Goal: Information Seeking & Learning: Check status

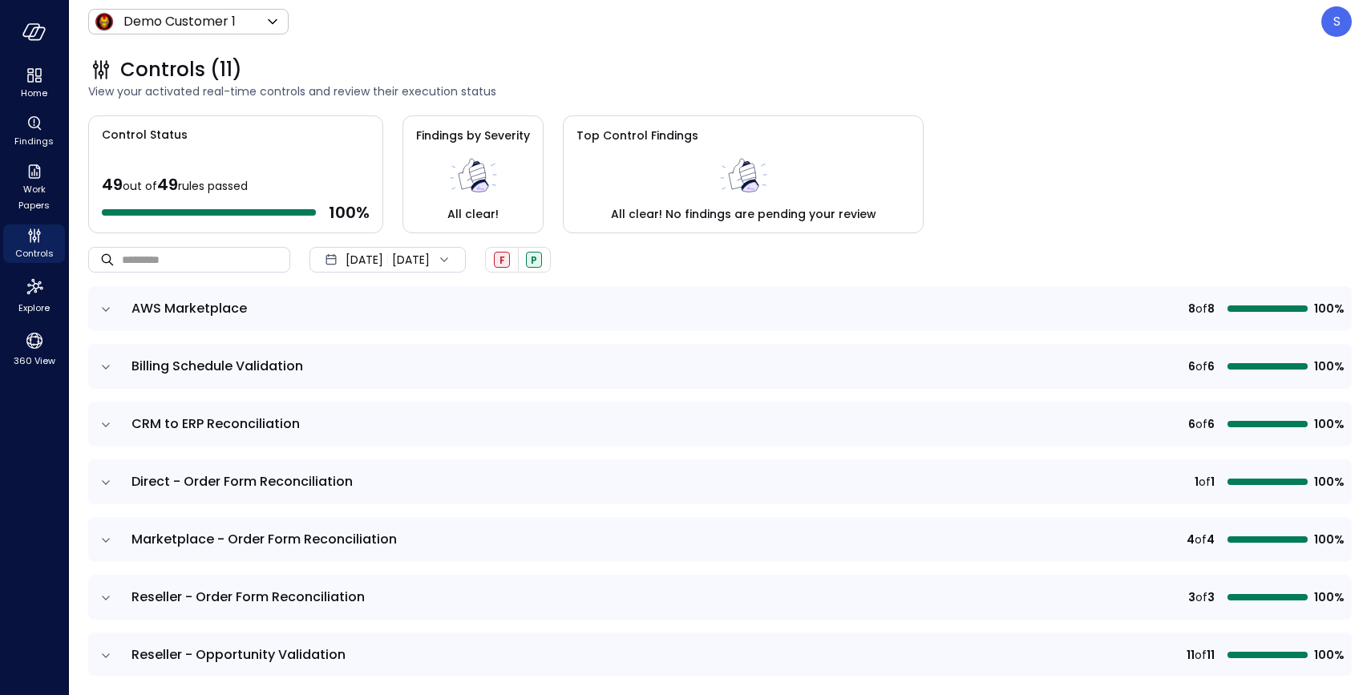
click at [452, 253] on icon at bounding box center [444, 260] width 16 height 16
click at [410, 352] on li "Current Year [DATE]" at bounding box center [396, 356] width 127 height 26
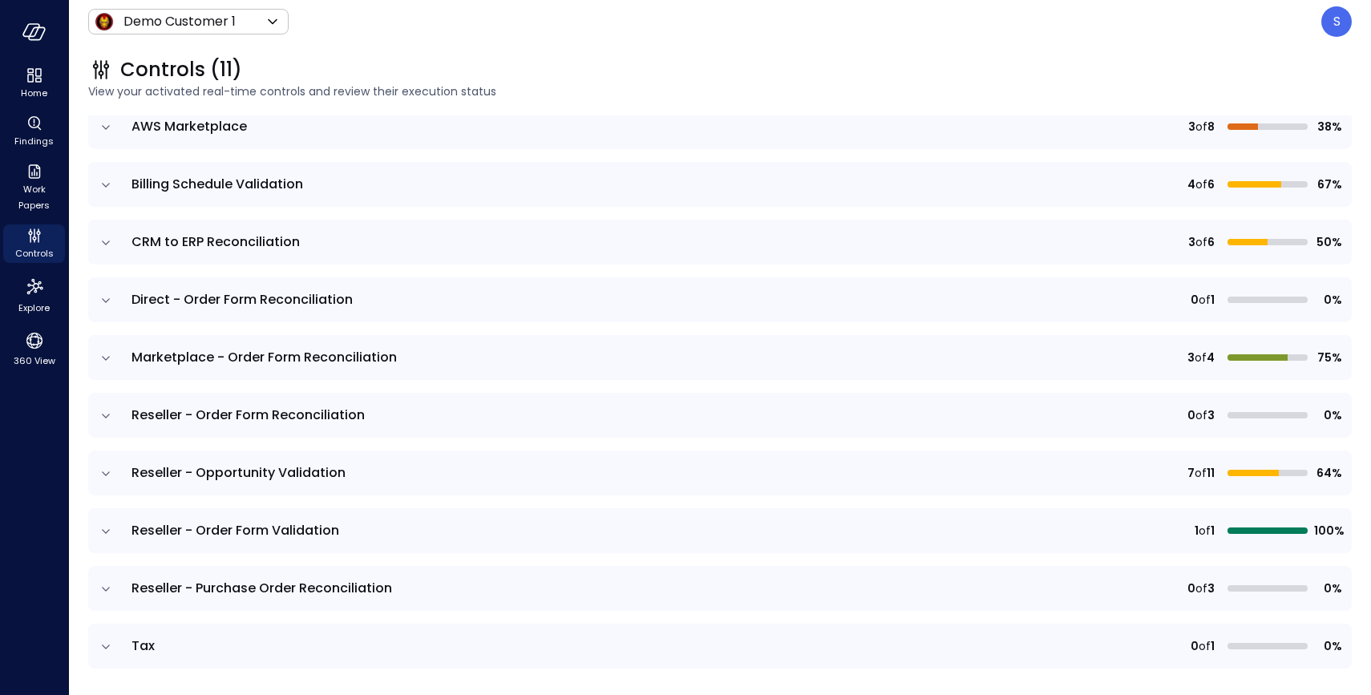
scroll to position [238, 0]
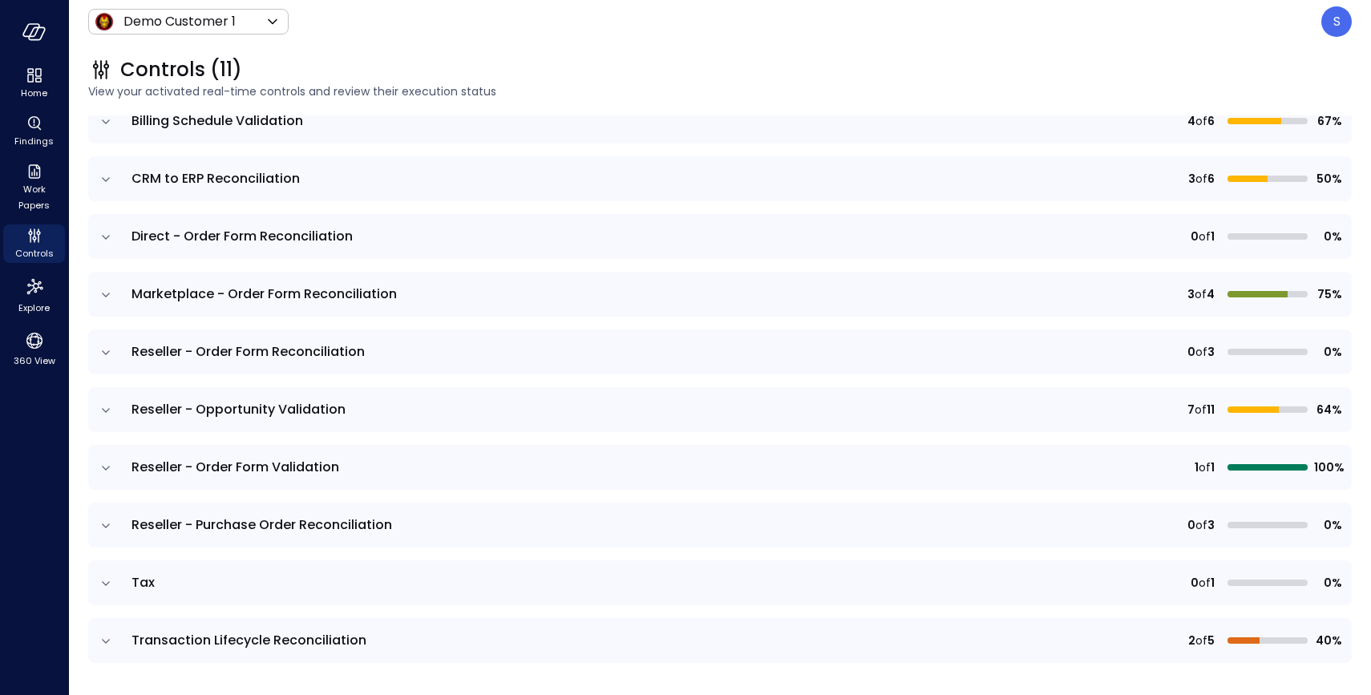
click at [100, 522] on icon "expand row" at bounding box center [106, 526] width 16 height 16
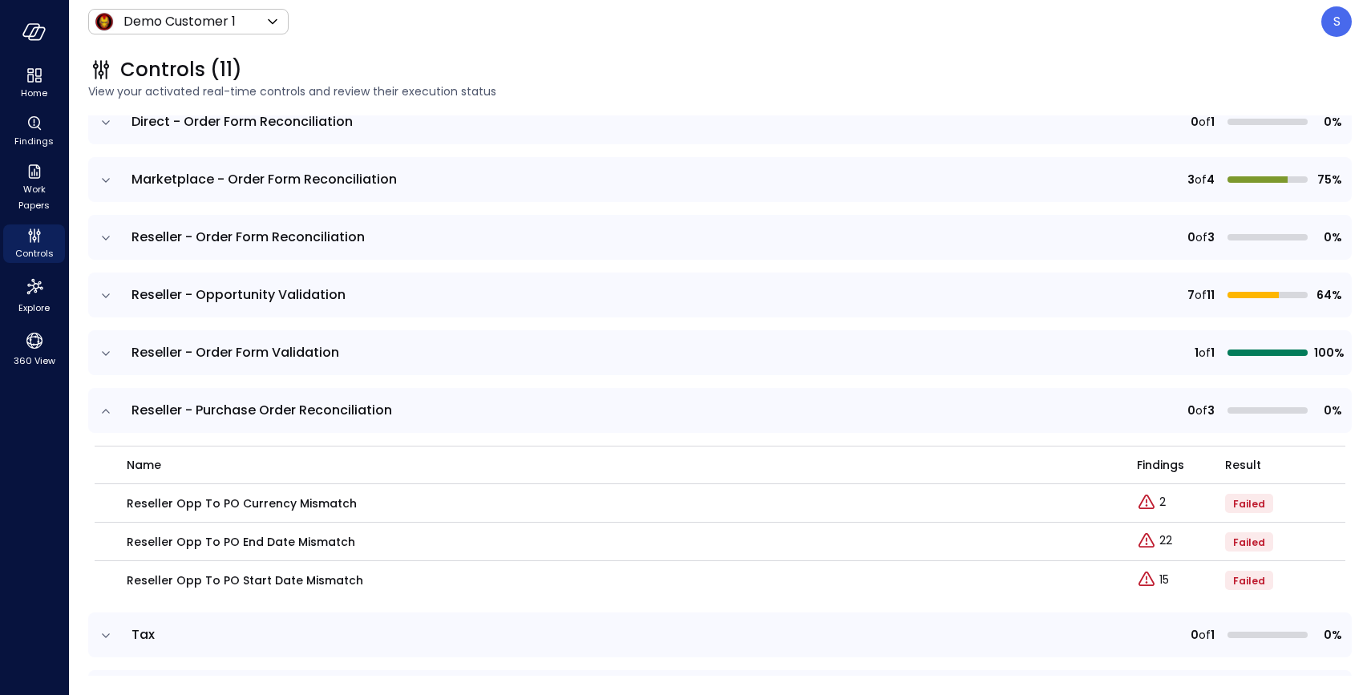
scroll to position [405, 0]
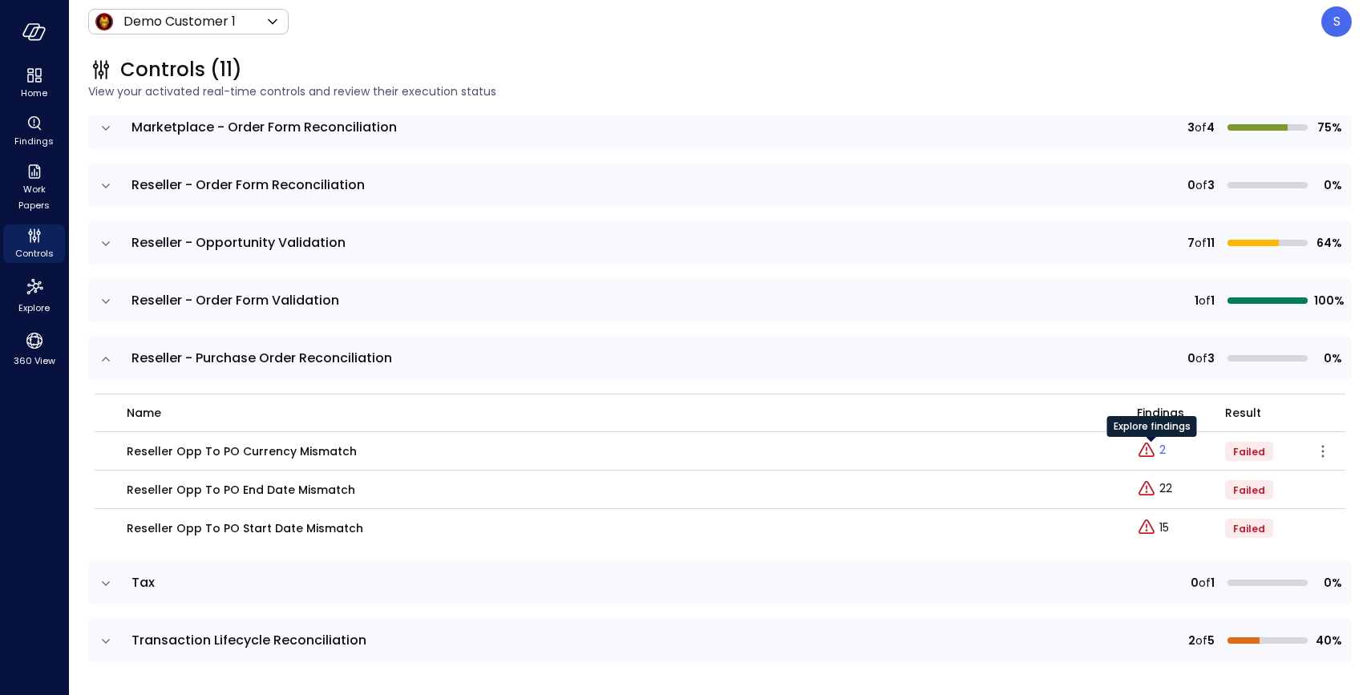
click at [1160, 450] on p "2" at bounding box center [1162, 450] width 6 height 17
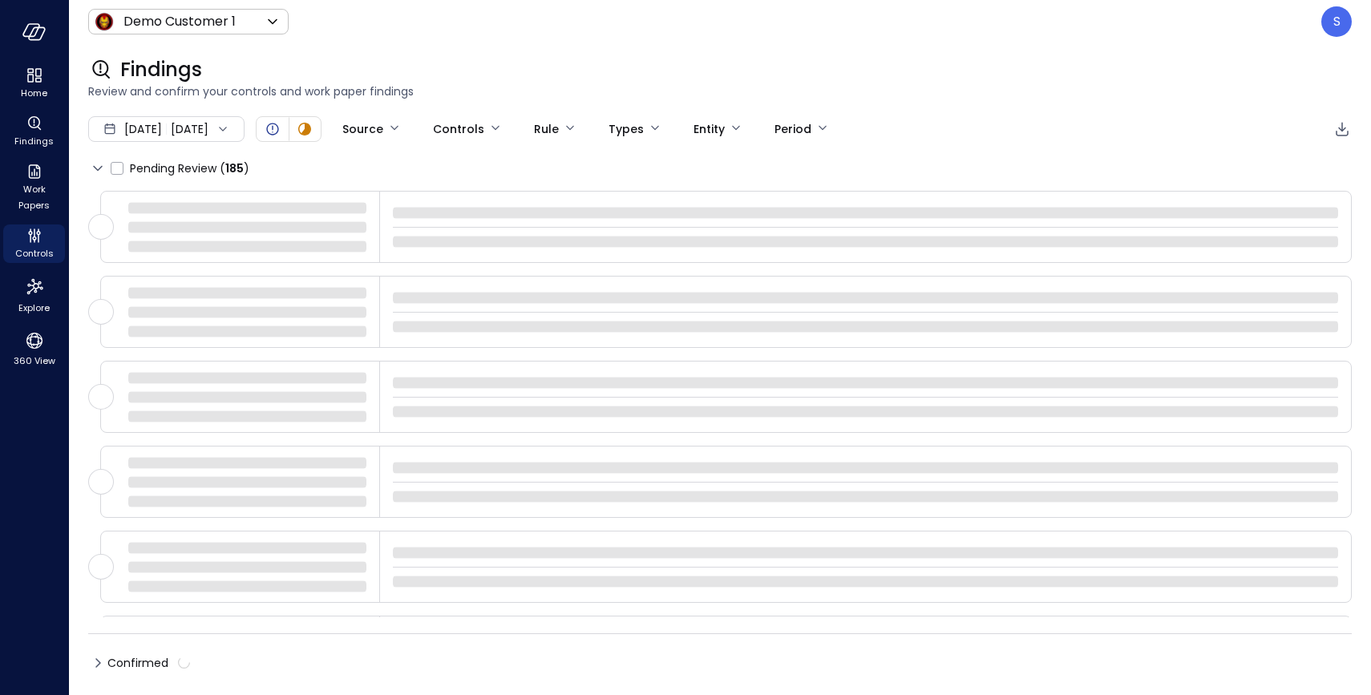
type input "****"
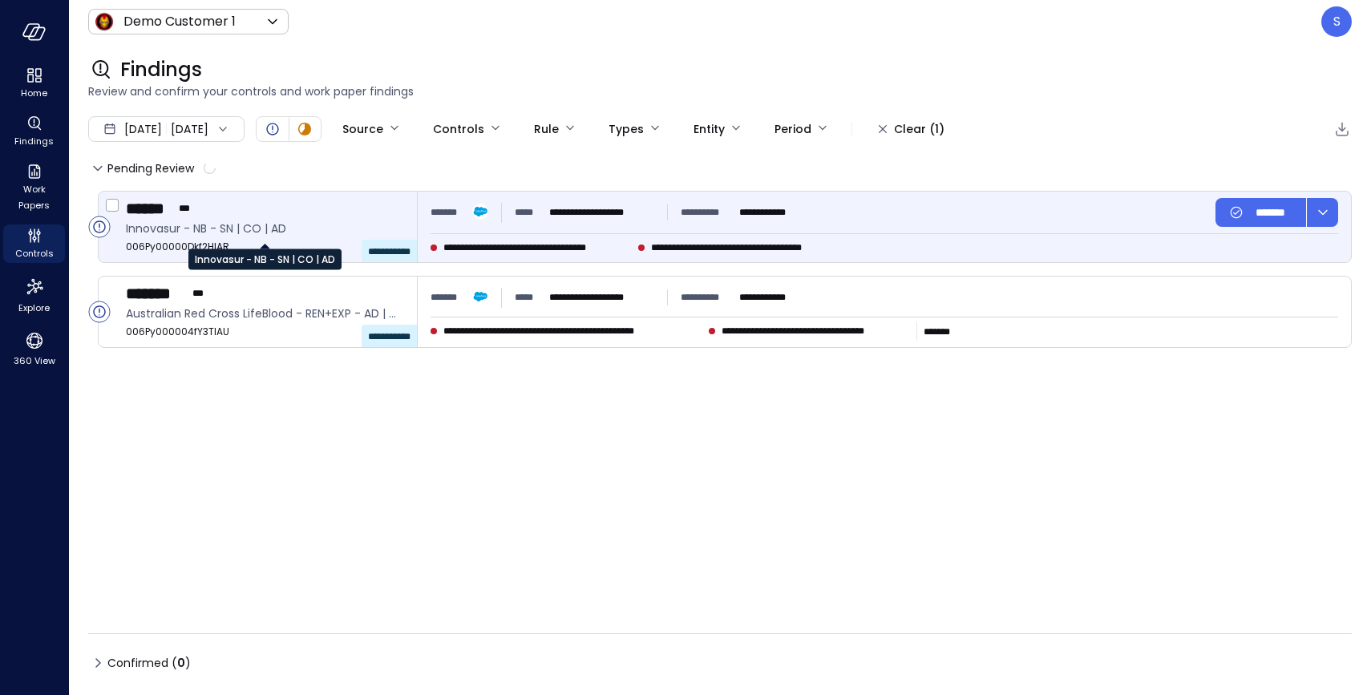
click at [275, 233] on span "Innovasur - NB - SN | CO | AD" at bounding box center [265, 229] width 278 height 18
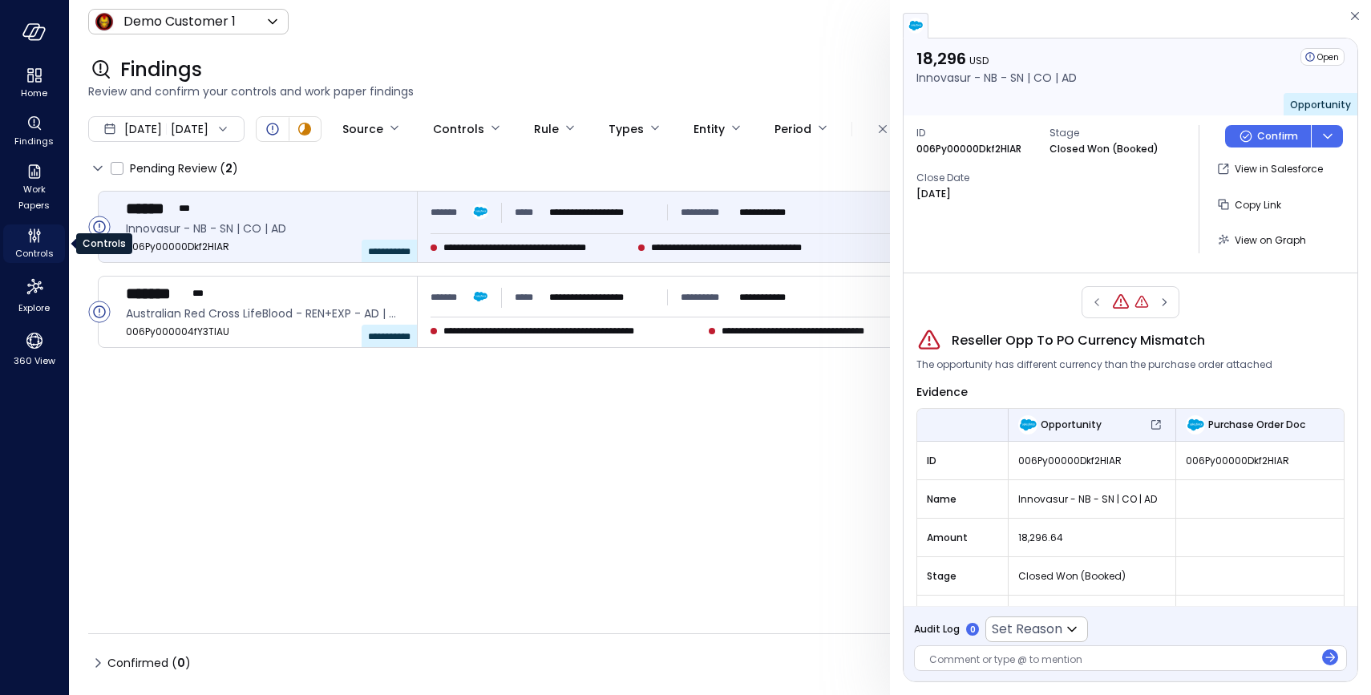
click at [34, 248] on span "Controls" at bounding box center [34, 253] width 38 height 16
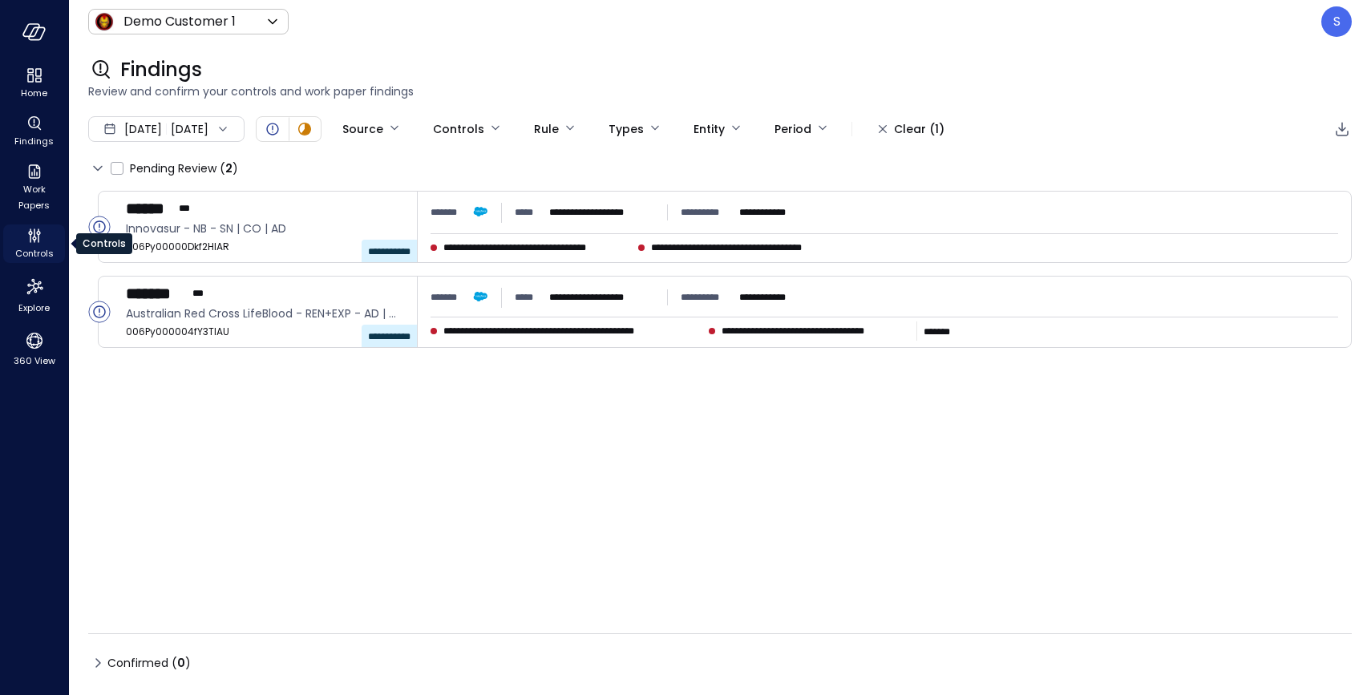
click at [34, 248] on span "Controls" at bounding box center [34, 253] width 38 height 16
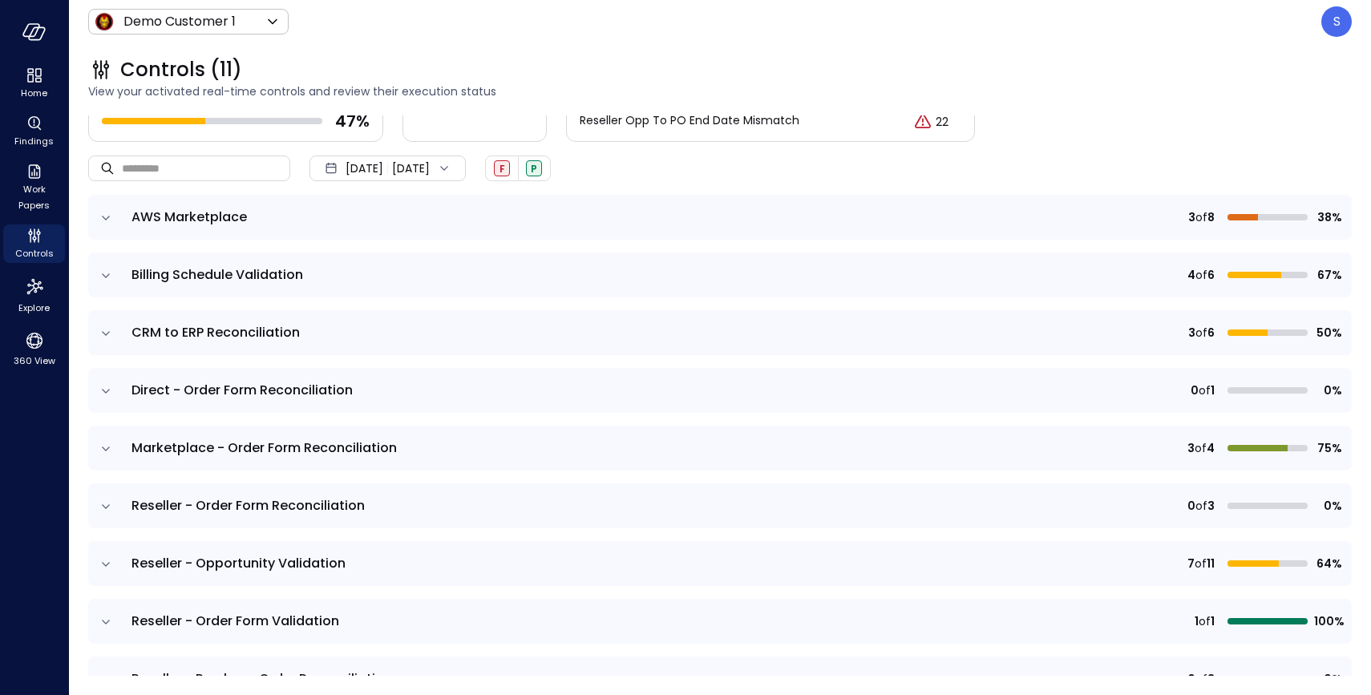
scroll to position [95, 0]
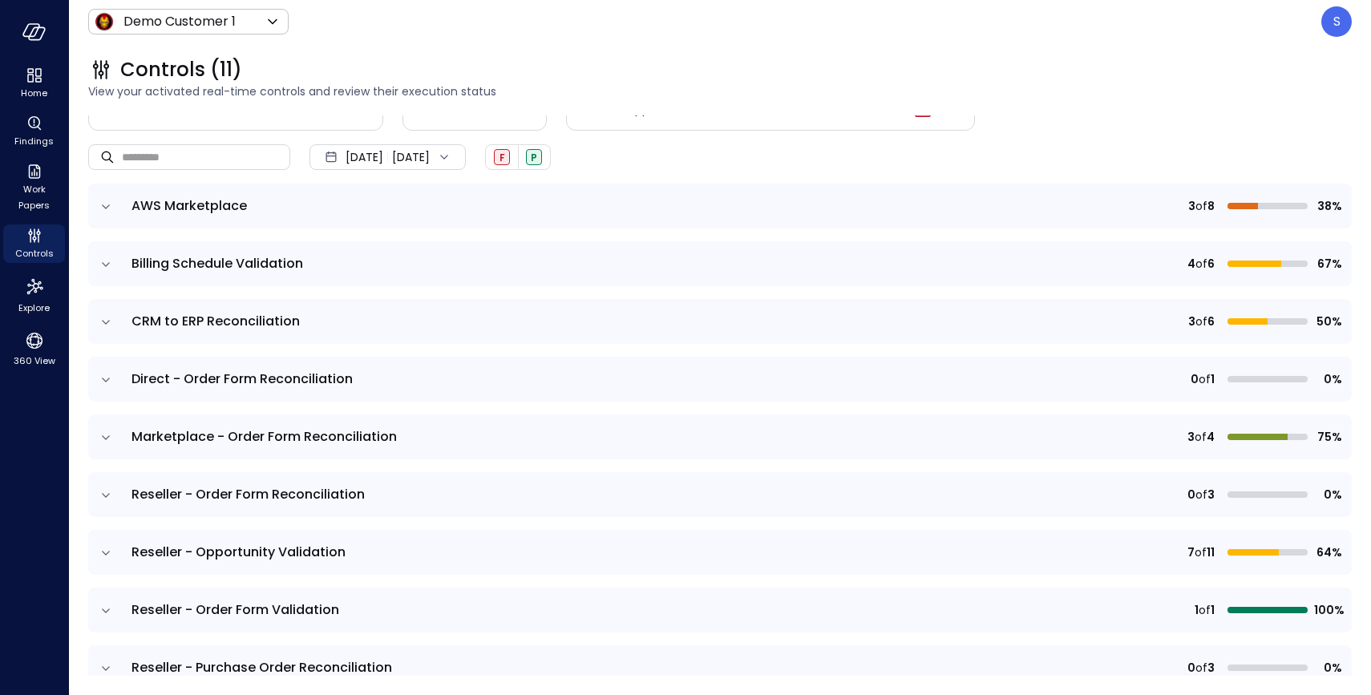
click at [104, 434] on icon "expand row" at bounding box center [106, 438] width 16 height 16
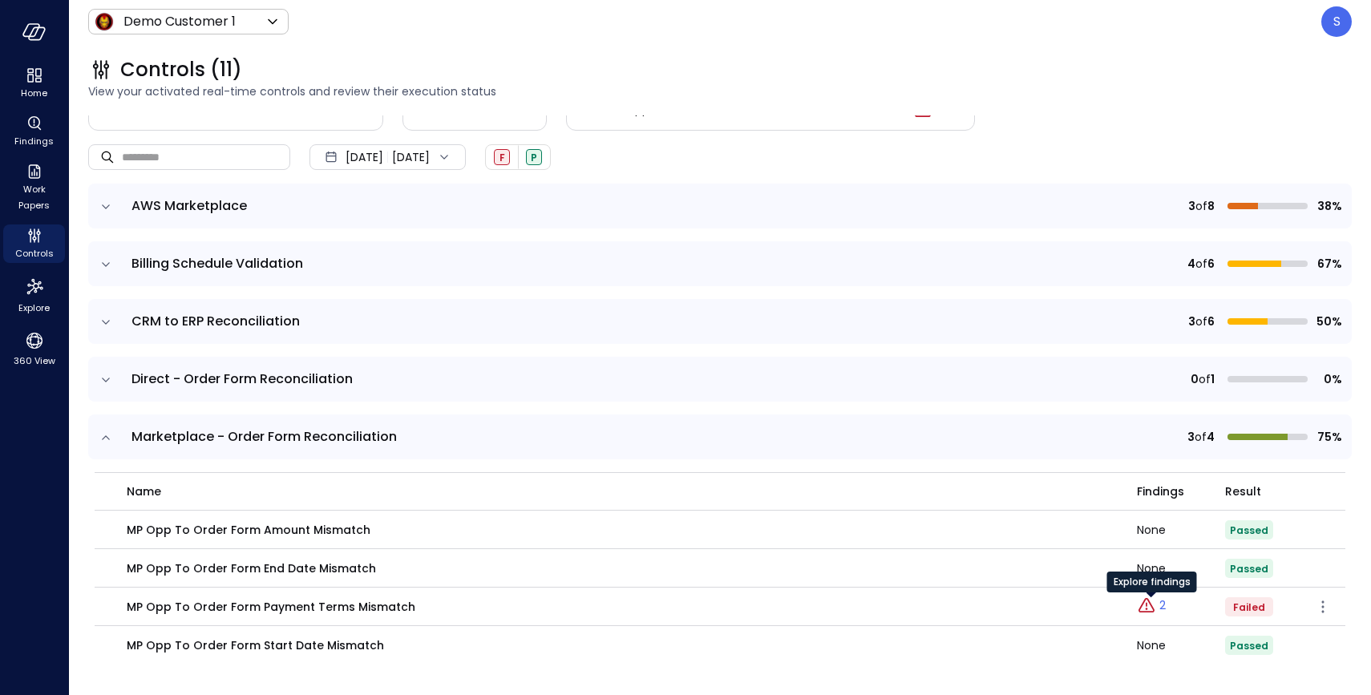
click at [1159, 606] on p "2" at bounding box center [1162, 605] width 6 height 17
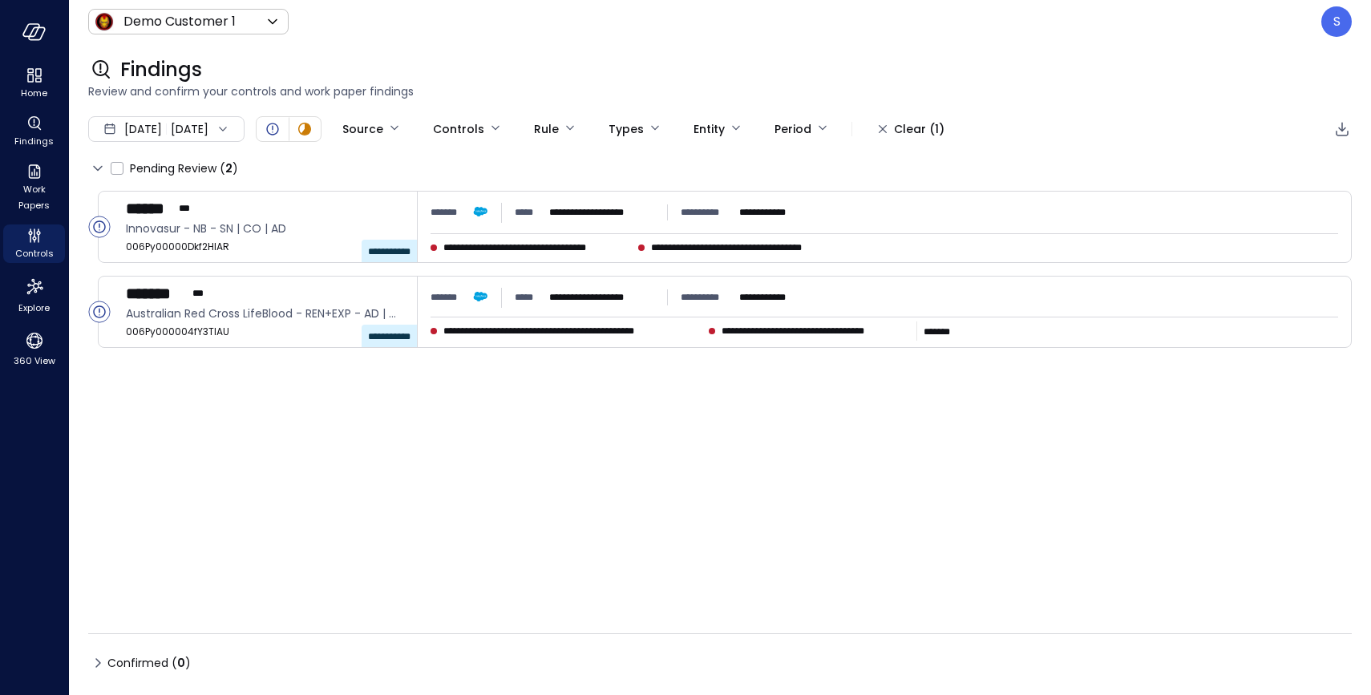
type input "****"
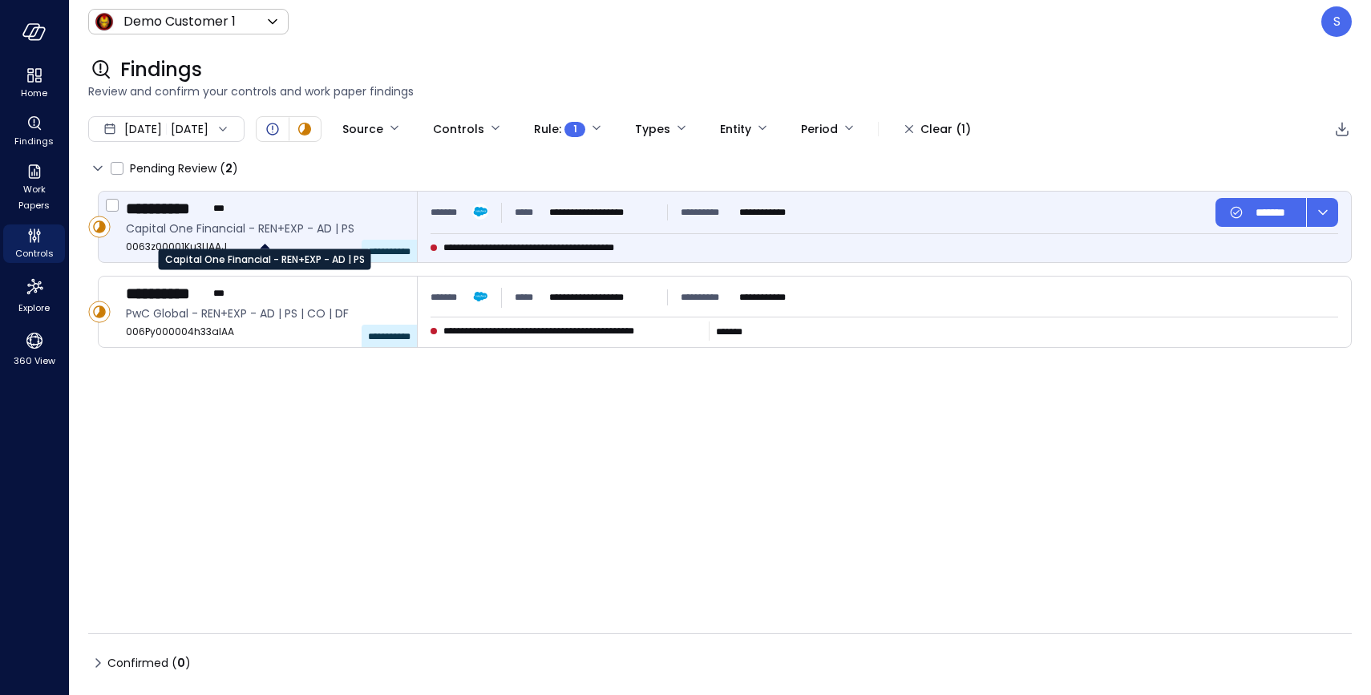
click at [254, 228] on span "Capital One Financial - REN+EXP - AD | PS" at bounding box center [265, 229] width 278 height 18
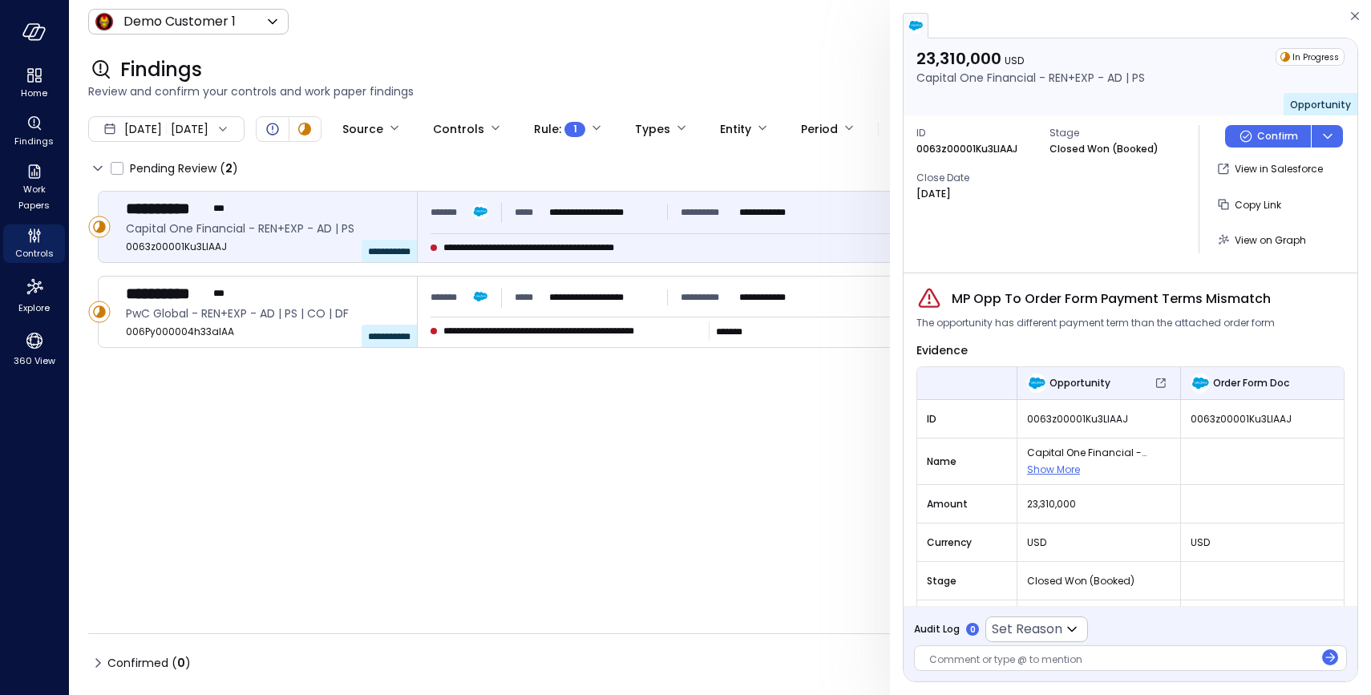
click at [644, 69] on div "Findings" at bounding box center [719, 70] width 1263 height 26
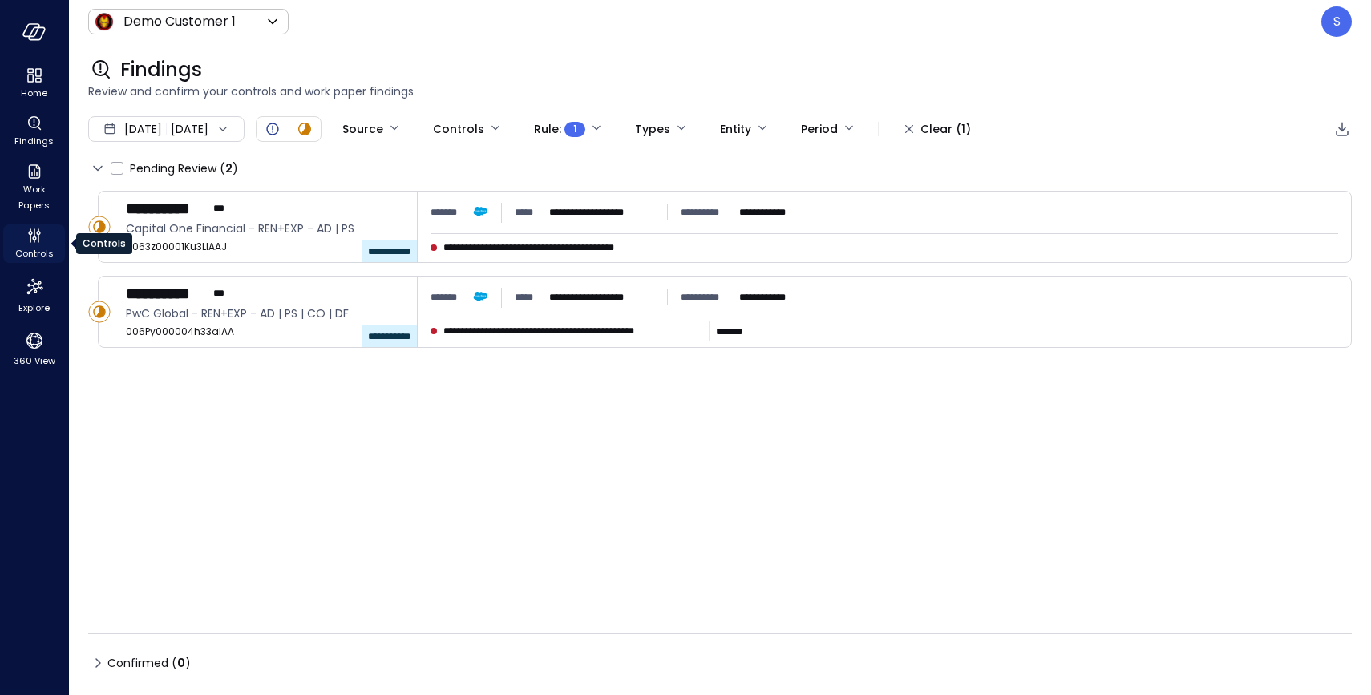
click at [30, 242] on icon "Controls" at bounding box center [31, 238] width 2 height 9
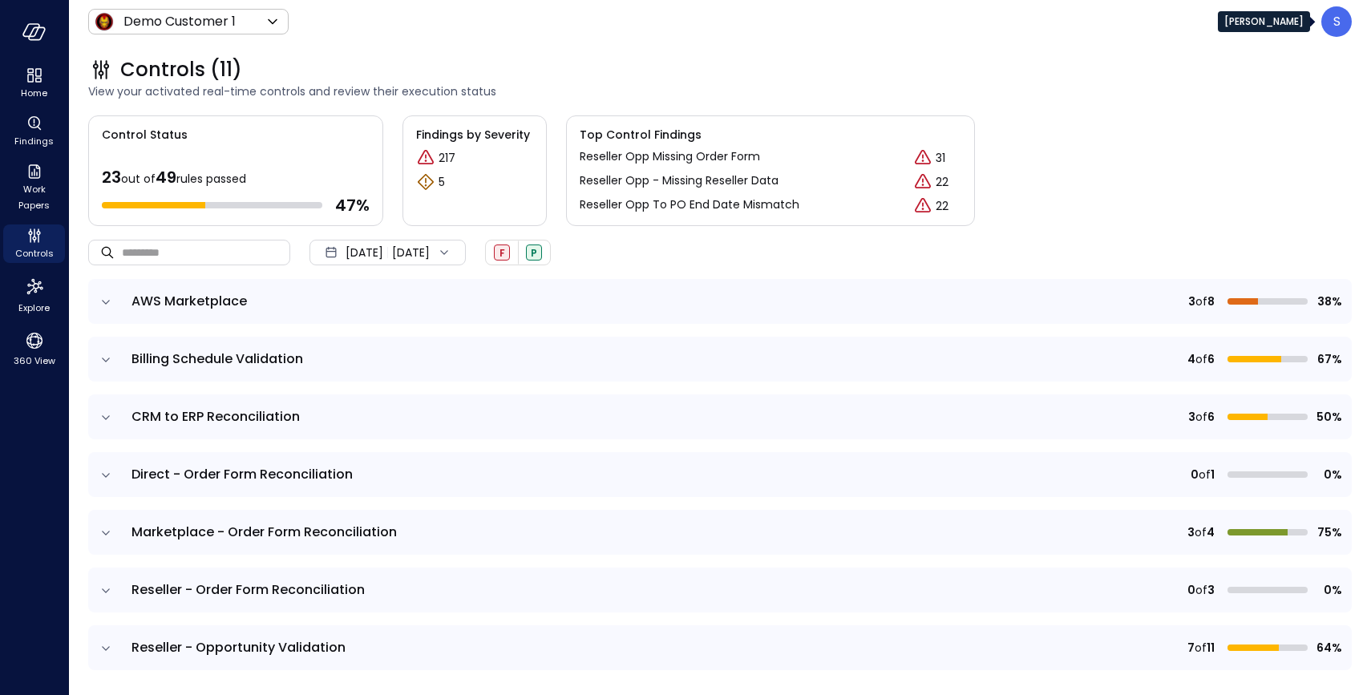
click at [1336, 23] on p "S" at bounding box center [1336, 21] width 7 height 19
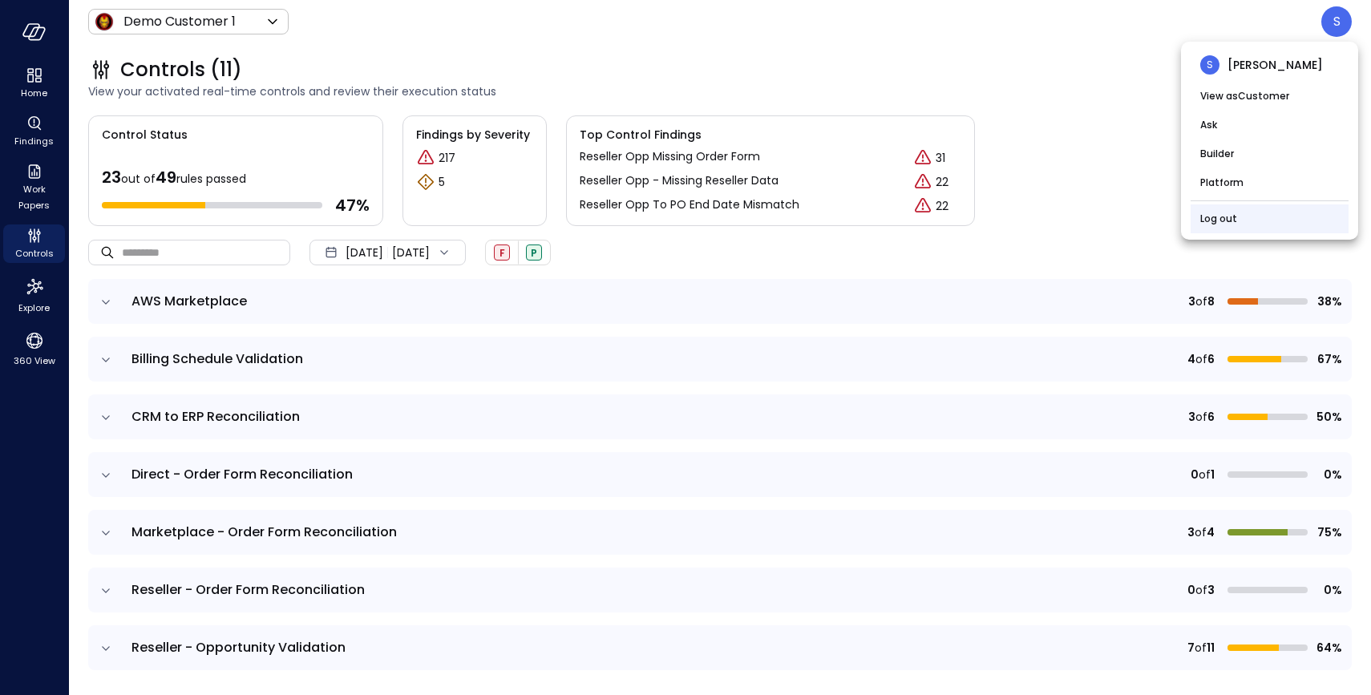
click at [1218, 217] on link "Log out" at bounding box center [1218, 219] width 37 height 16
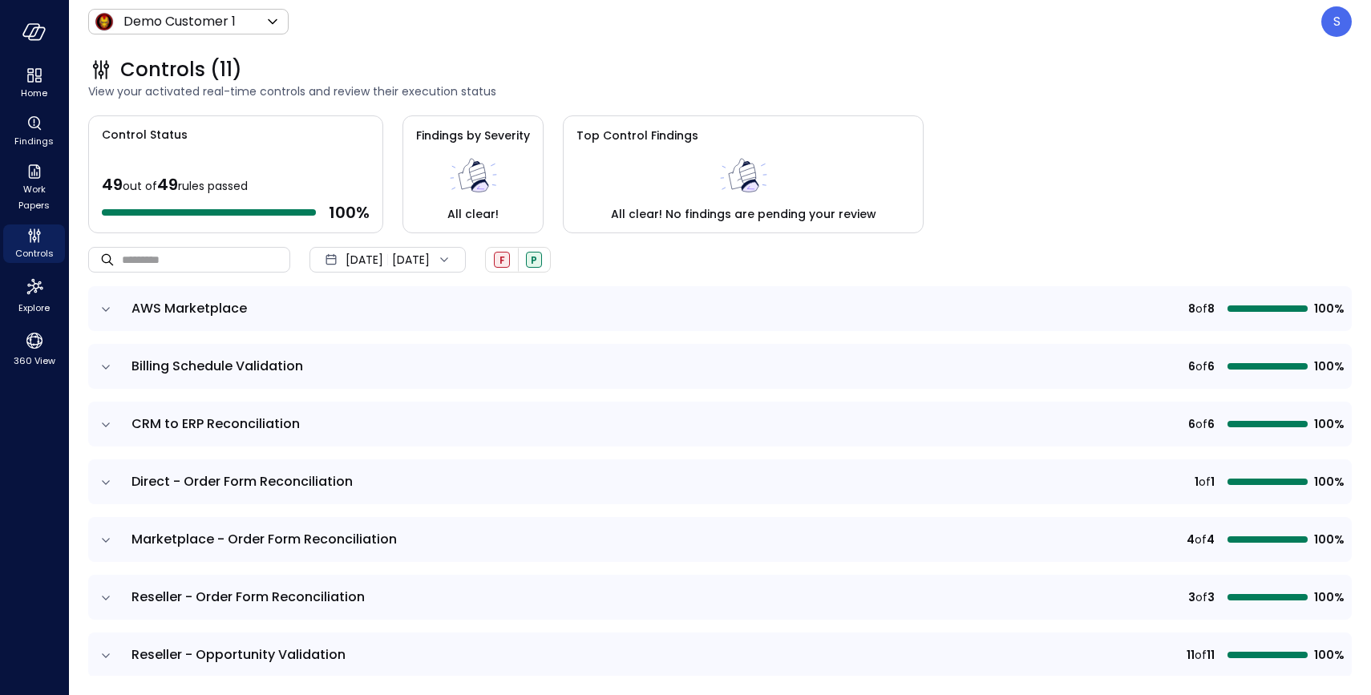
click at [452, 253] on icon at bounding box center [444, 260] width 16 height 16
click at [397, 347] on li "Current Year [DATE]" at bounding box center [396, 356] width 127 height 26
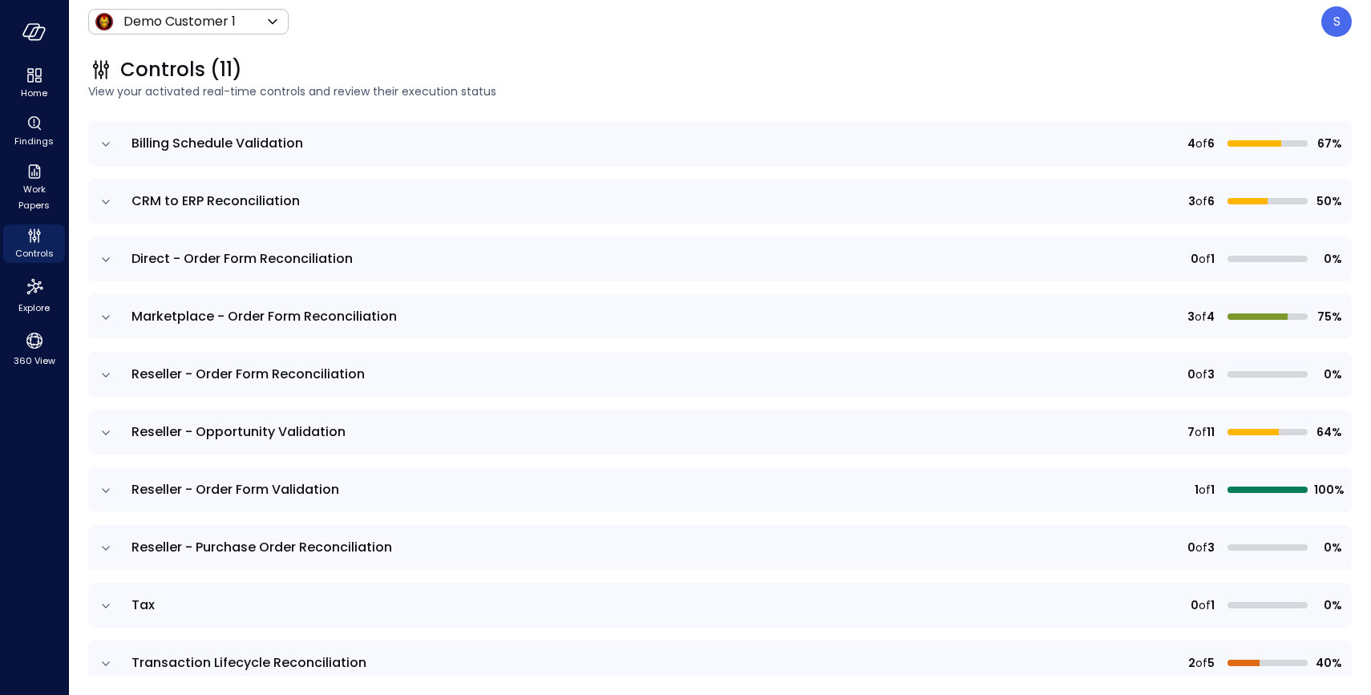
scroll to position [238, 0]
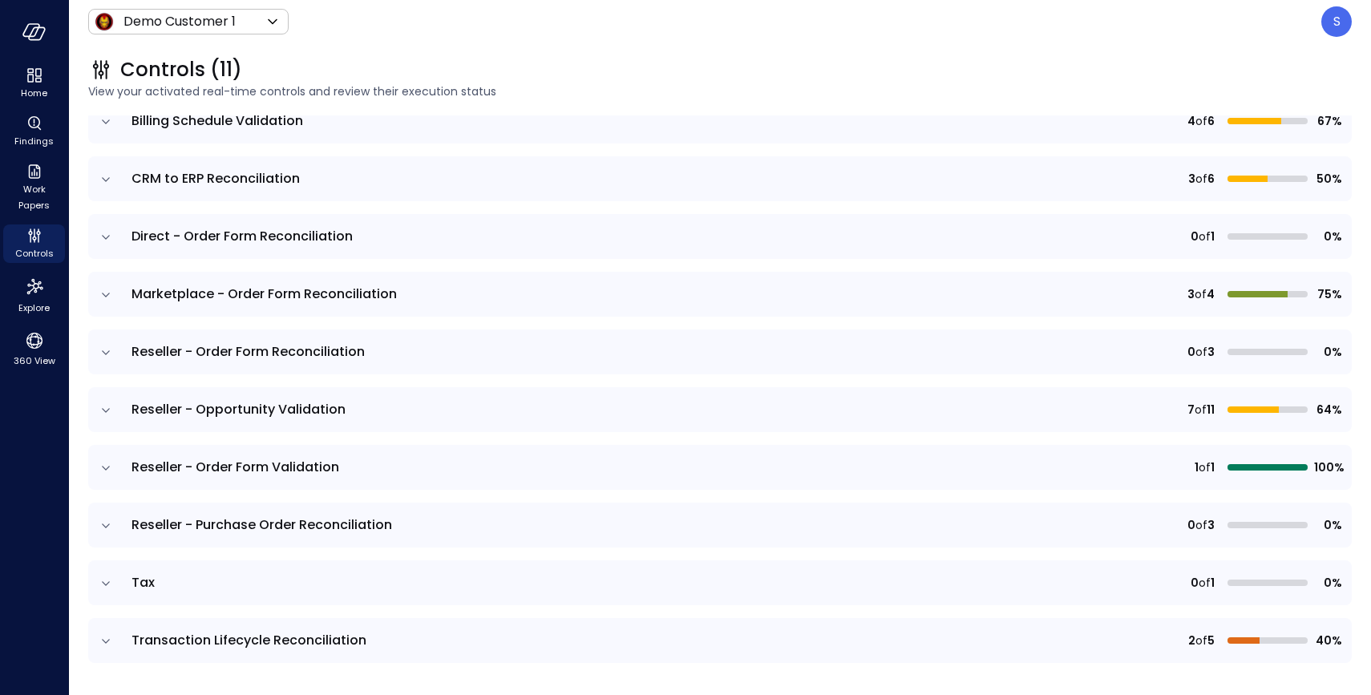
click at [103, 519] on icon "expand row" at bounding box center [106, 526] width 16 height 16
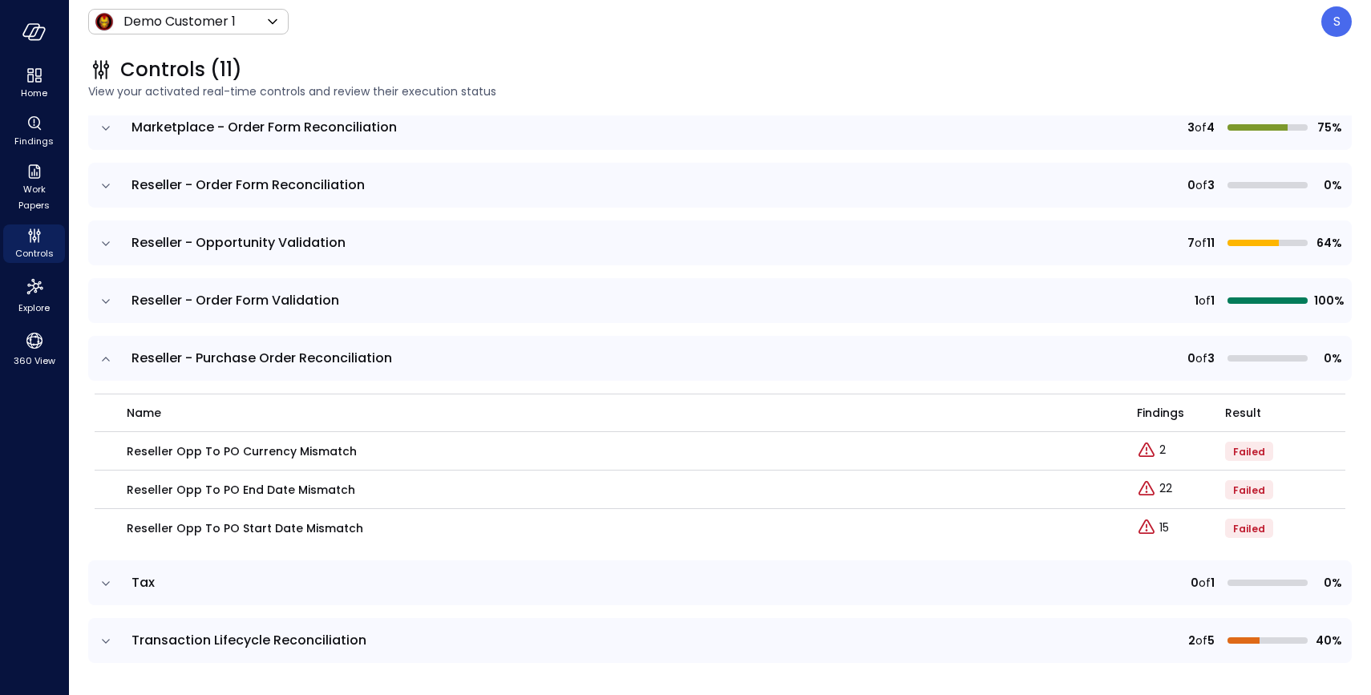
scroll to position [404, 0]
click at [1161, 444] on div "Explore findings" at bounding box center [1152, 433] width 90 height 32
click at [1156, 447] on div "Explore findings" at bounding box center [1152, 433] width 90 height 32
click at [1158, 447] on div "Explore findings" at bounding box center [1152, 433] width 90 height 32
click at [1143, 450] on icon "Explore findings" at bounding box center [1146, 451] width 19 height 19
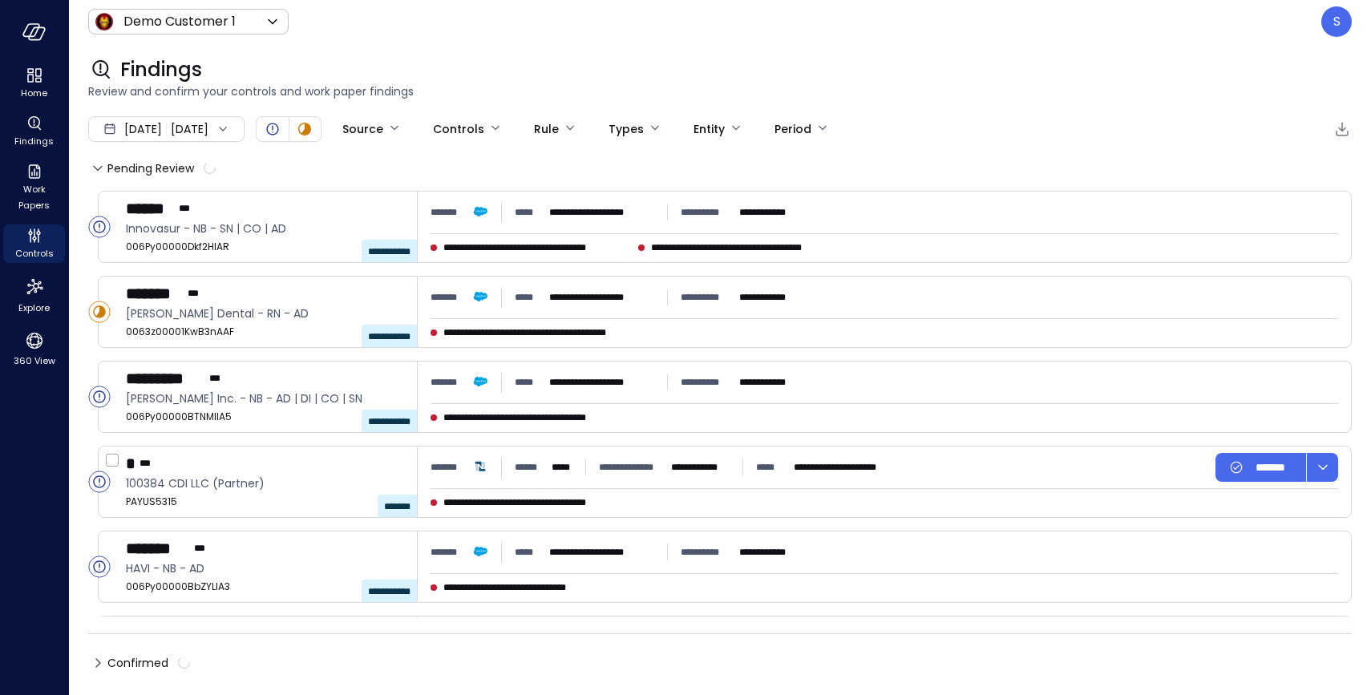
type input "****"
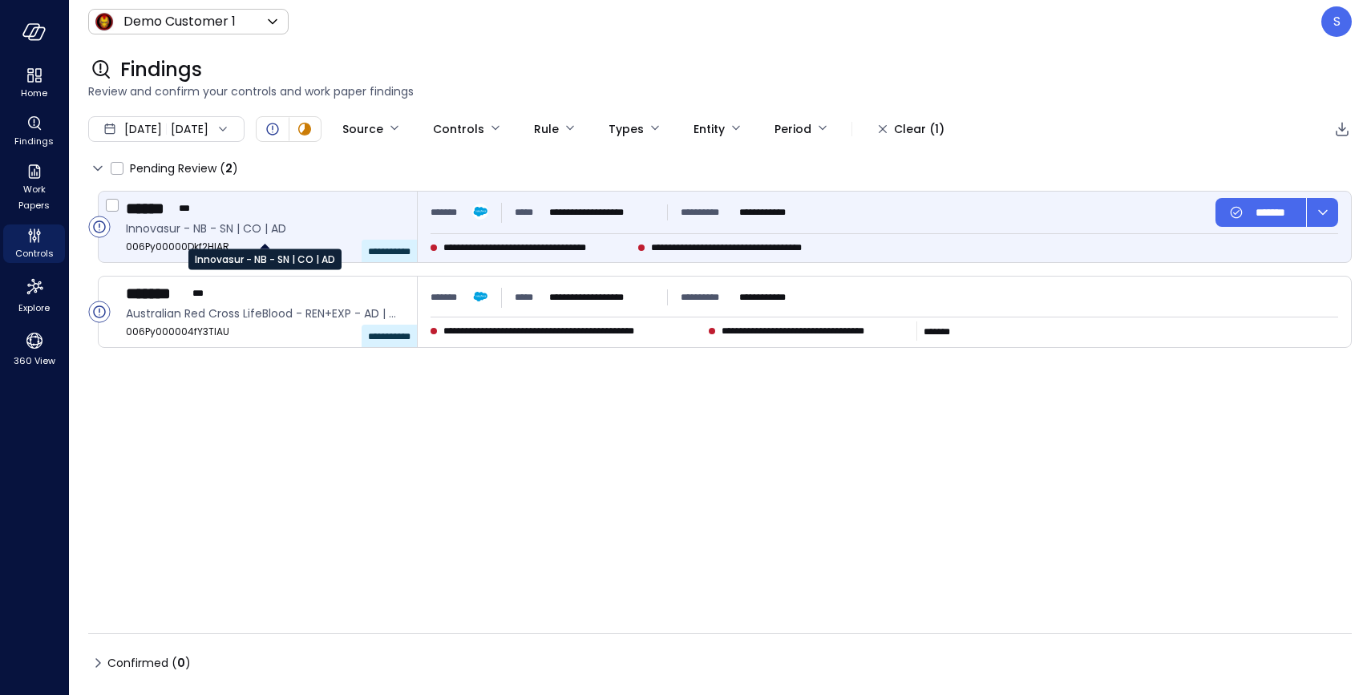
click at [274, 236] on span "Innovasur - NB - SN | CO | AD" at bounding box center [265, 229] width 278 height 18
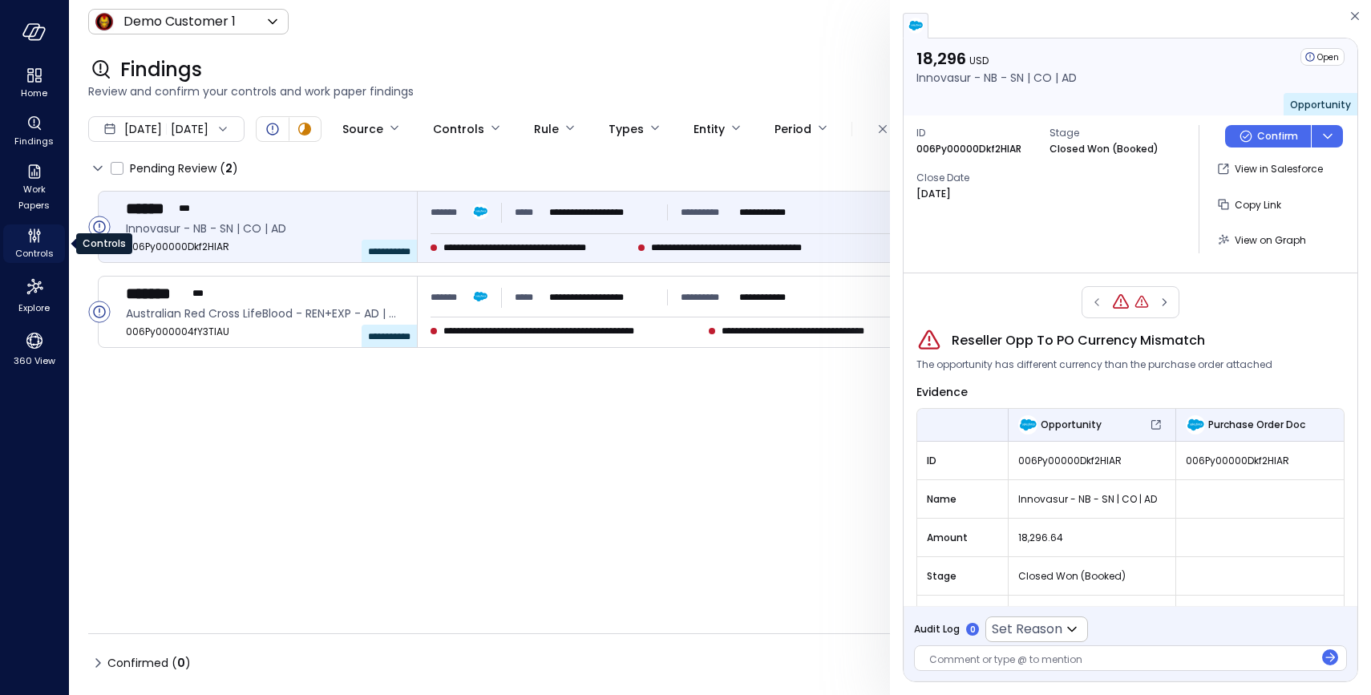
click at [34, 248] on span "Controls" at bounding box center [34, 253] width 38 height 16
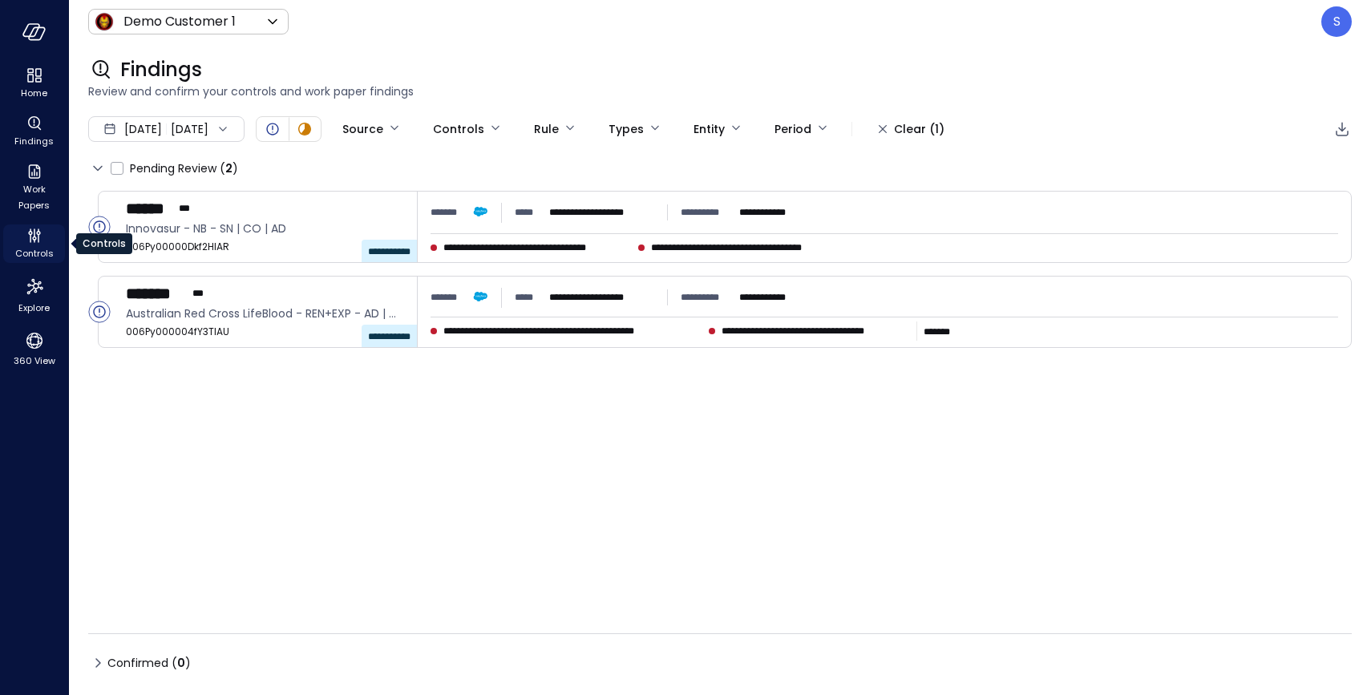
click at [34, 248] on span "Controls" at bounding box center [34, 253] width 38 height 16
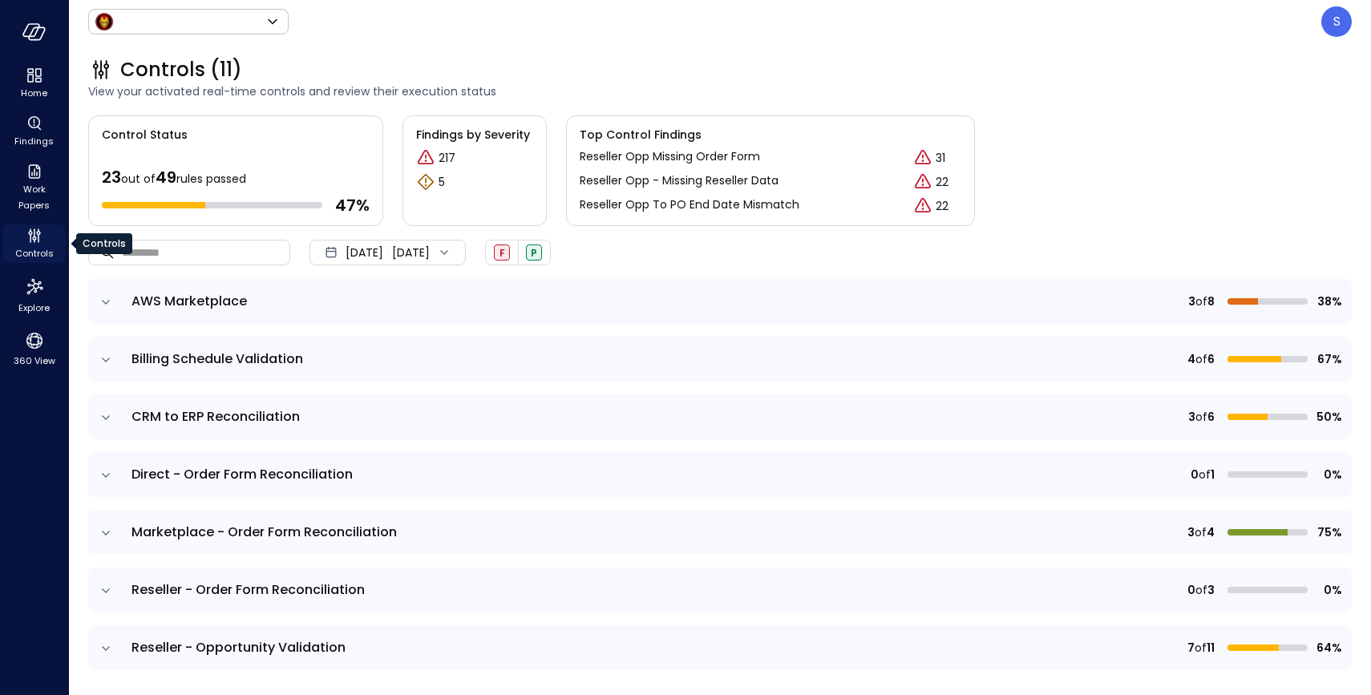
type input "*****"
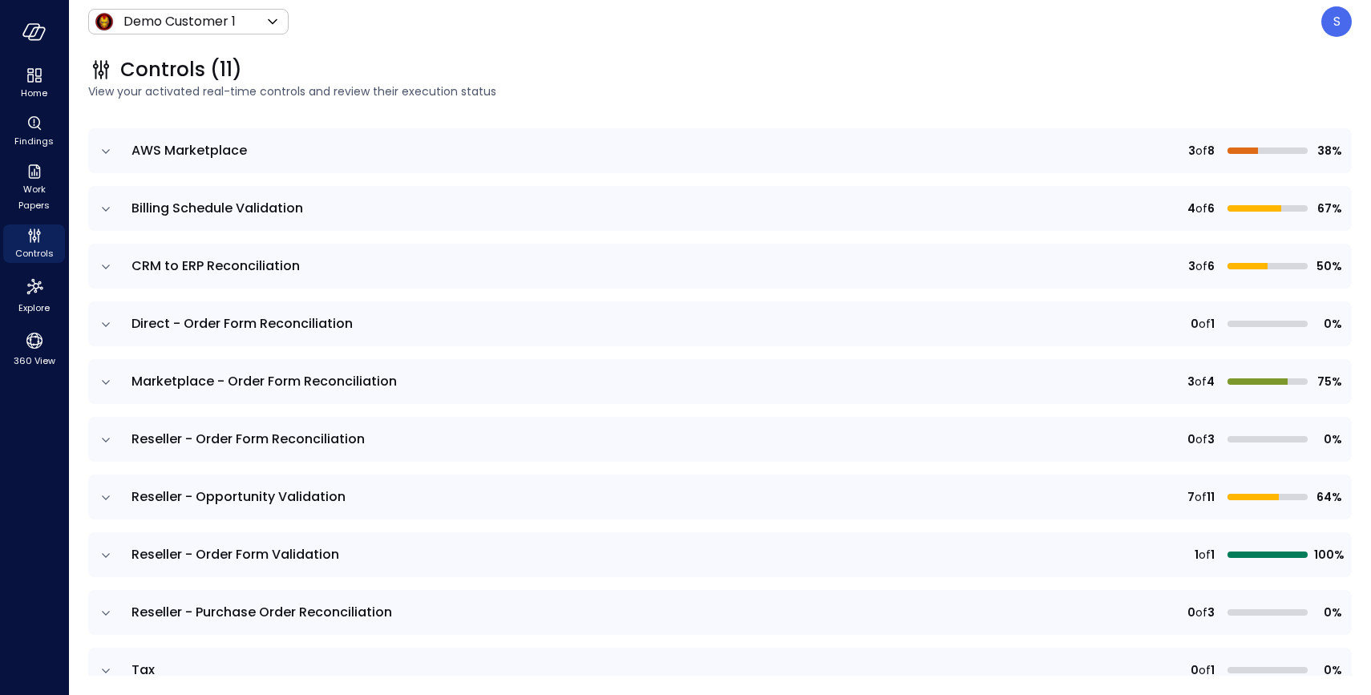
scroll to position [167, 0]
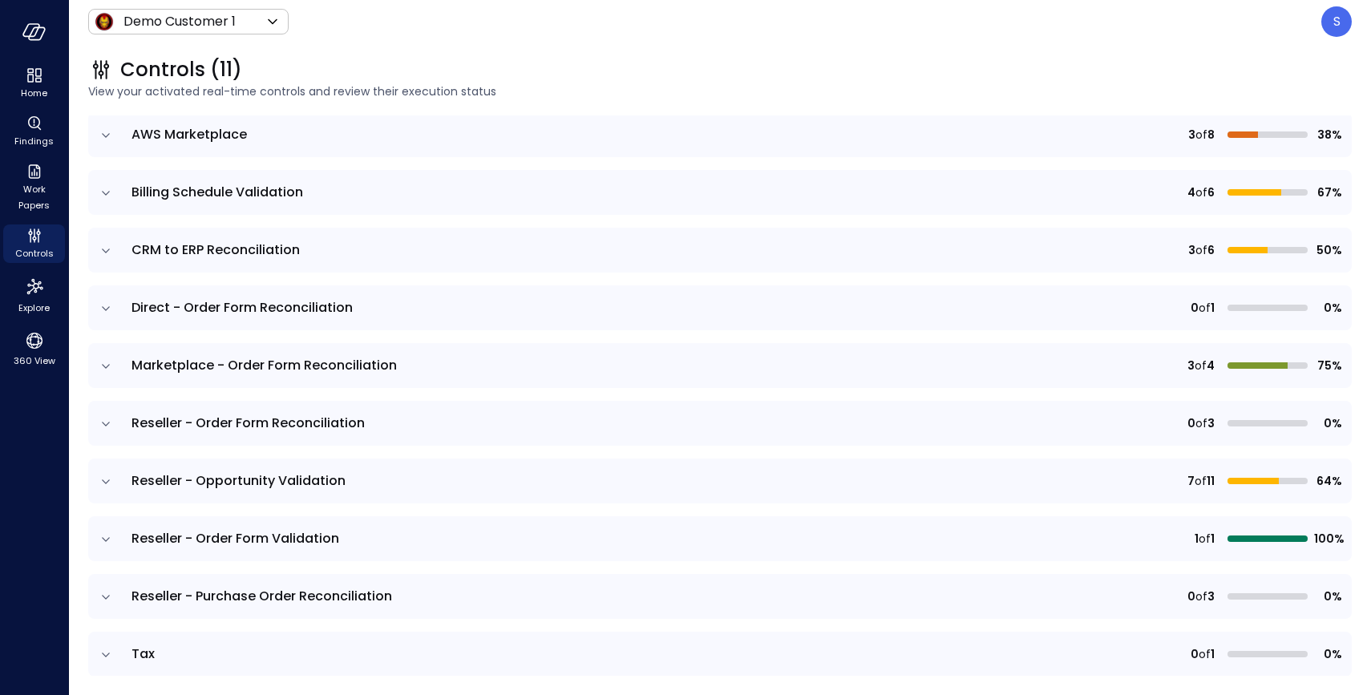
click at [106, 595] on icon "expand row" at bounding box center [106, 597] width 16 height 16
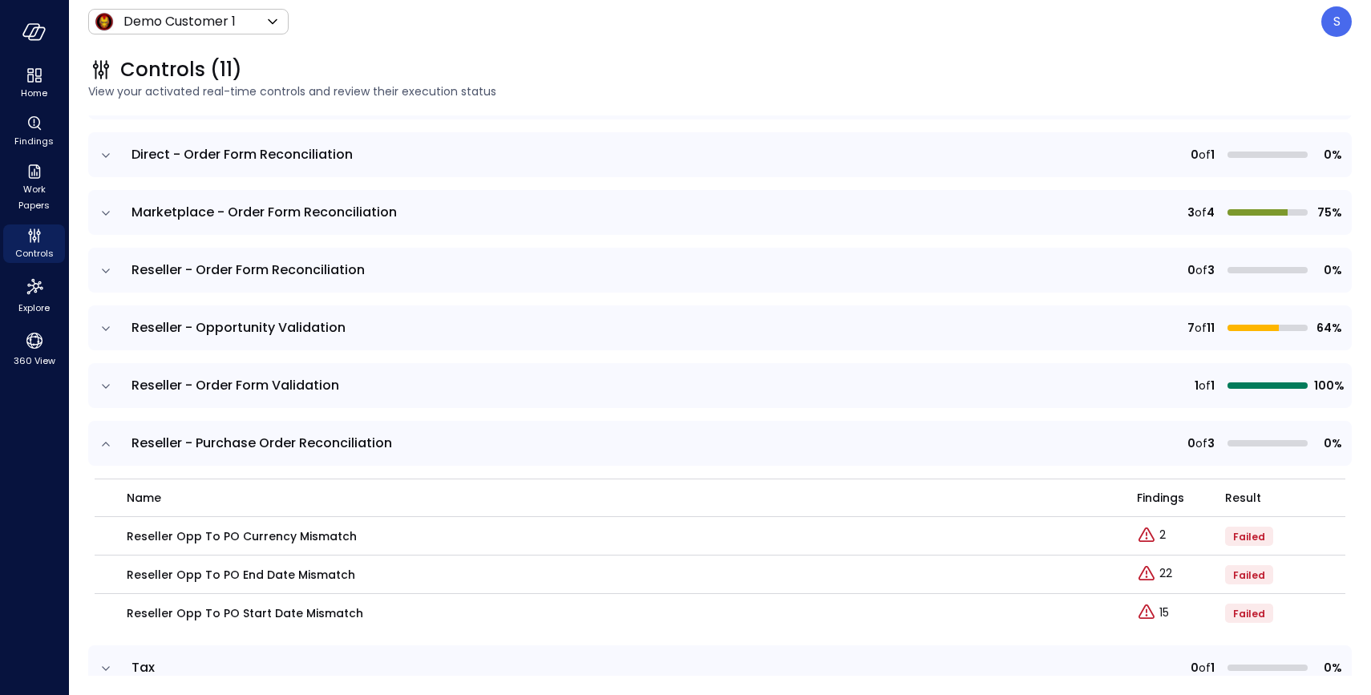
scroll to position [333, 0]
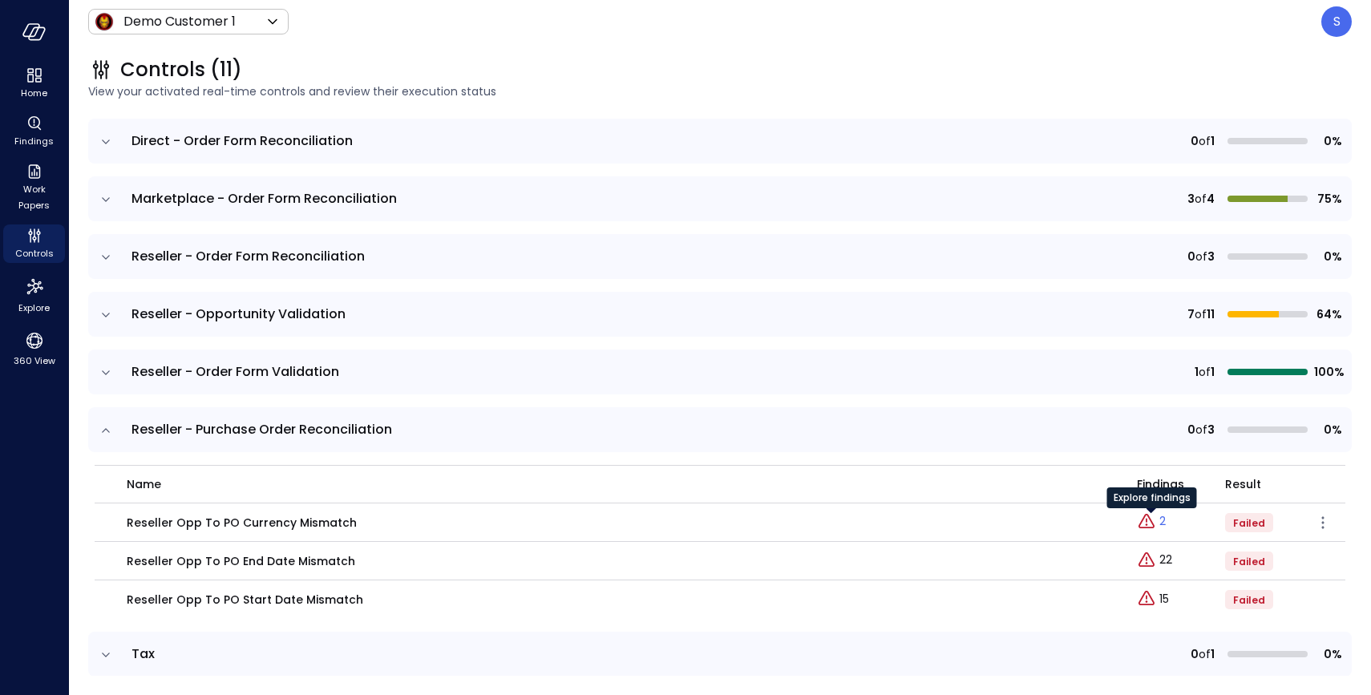
click at [1159, 523] on p "2" at bounding box center [1162, 521] width 6 height 17
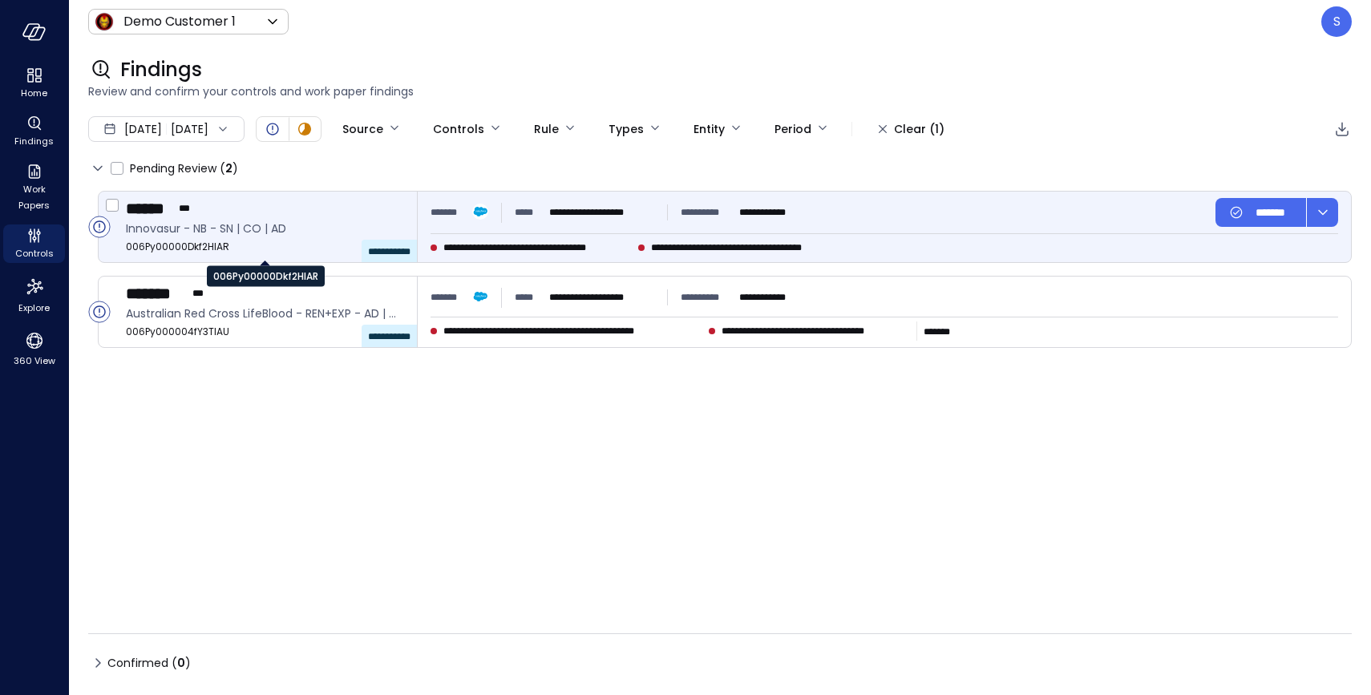
click at [251, 241] on span "006Py00000Dkf2HIAR" at bounding box center [265, 247] width 278 height 16
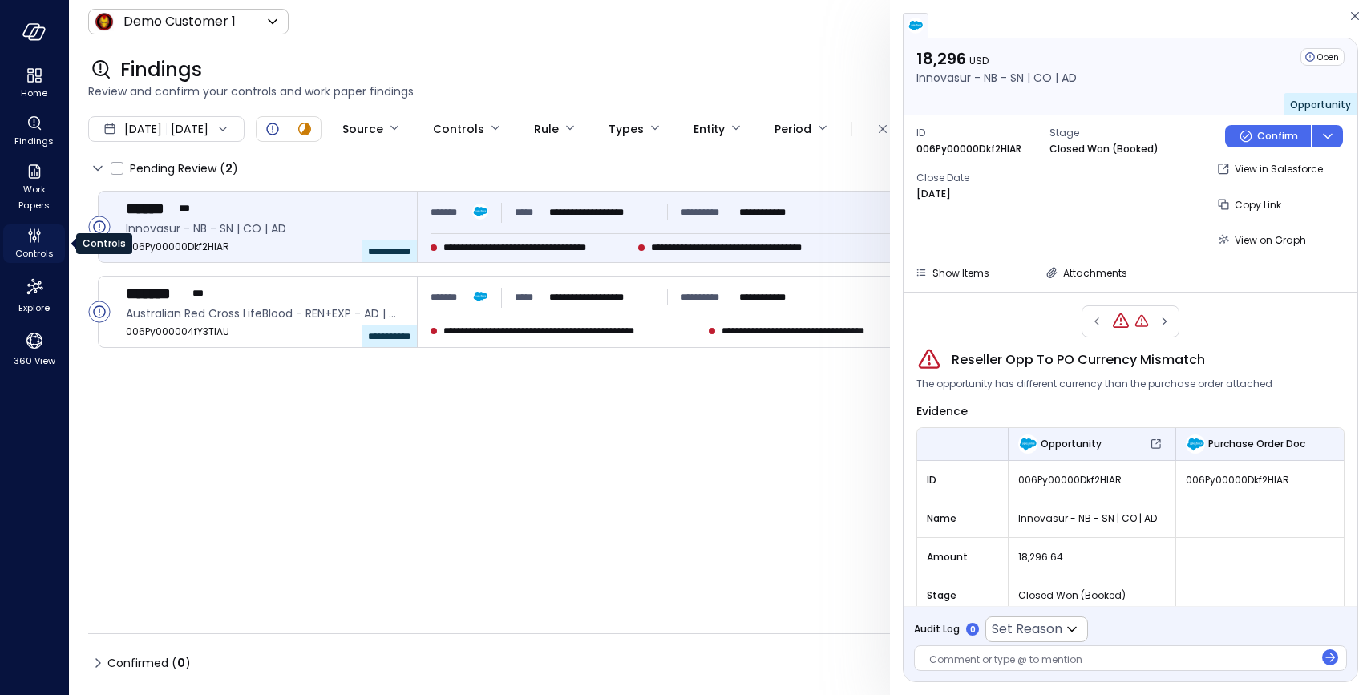
click at [38, 248] on span "Controls" at bounding box center [34, 253] width 38 height 16
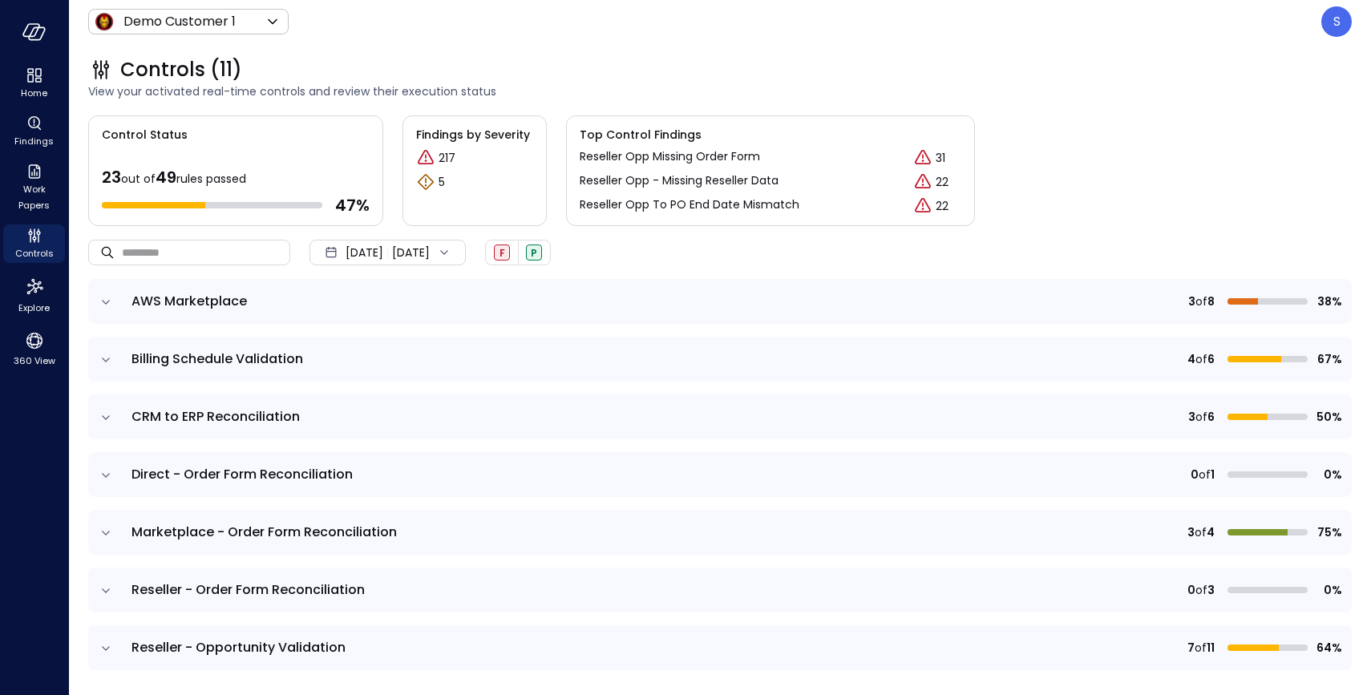
click at [106, 530] on icon "expand row" at bounding box center [106, 533] width 16 height 16
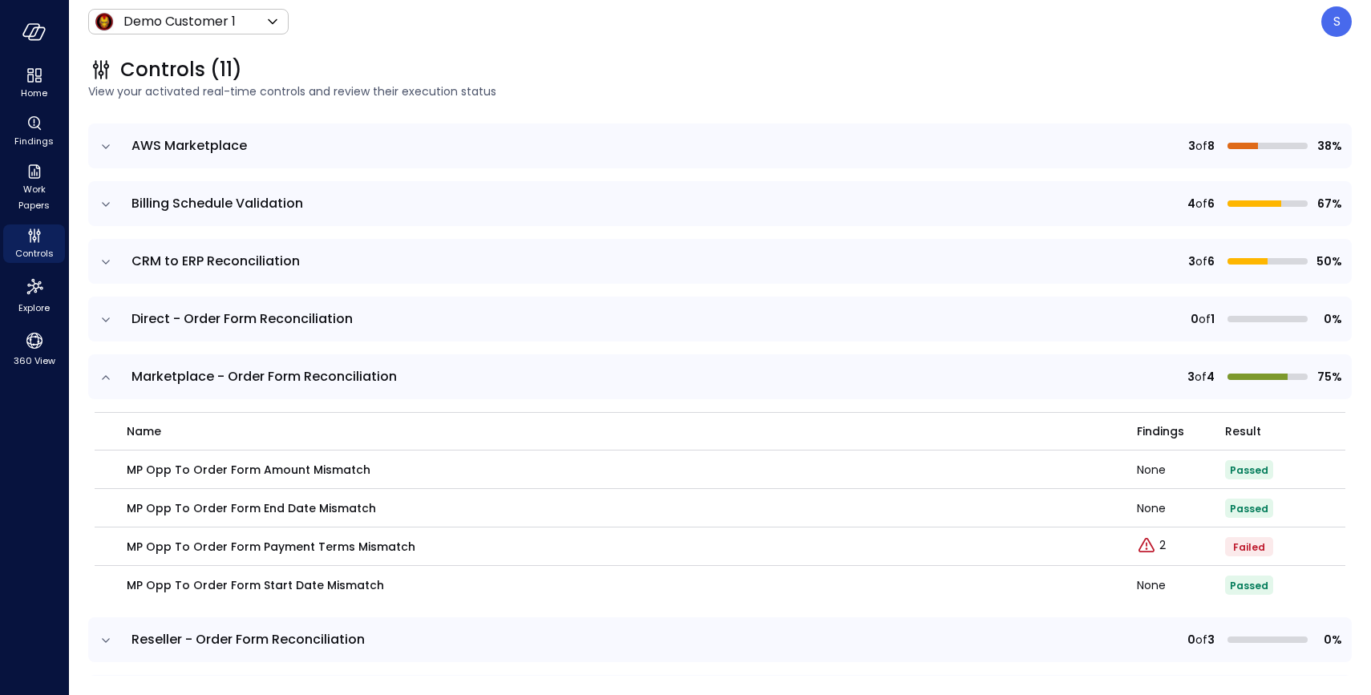
scroll to position [161, 0]
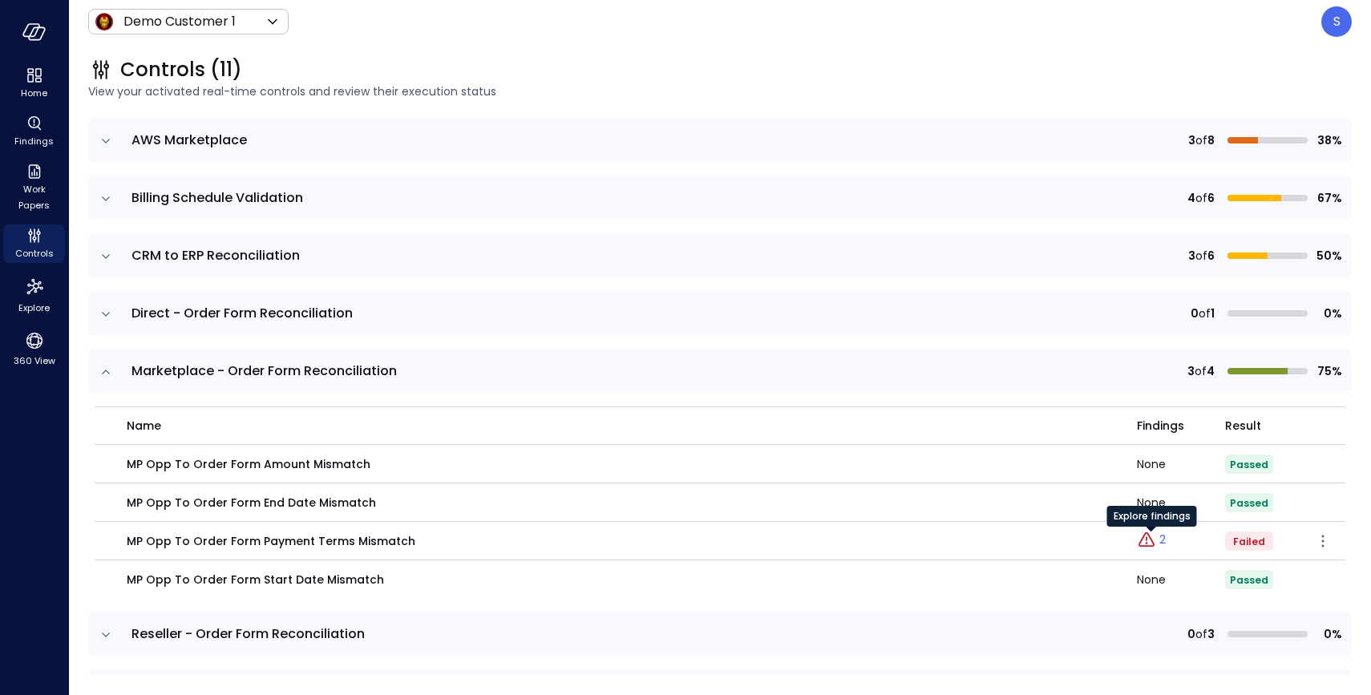
click at [1146, 539] on icon "Explore findings" at bounding box center [1146, 538] width 2 height 4
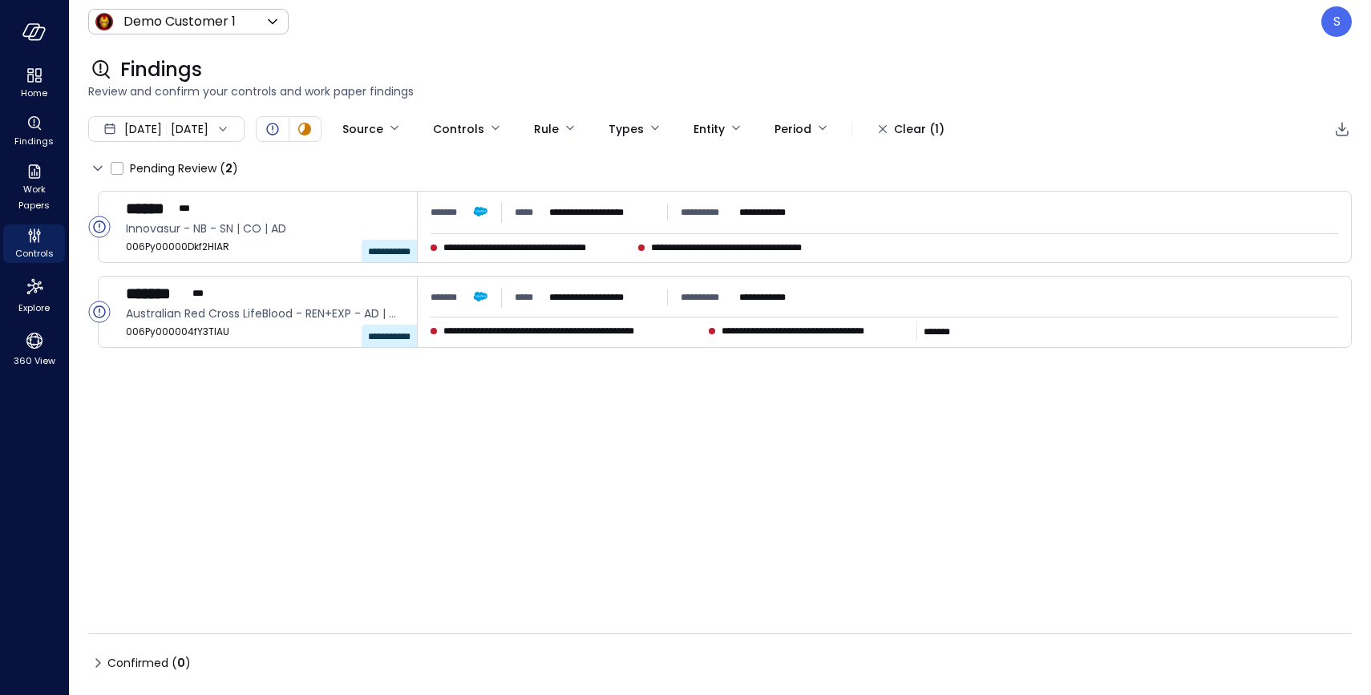
type input "****"
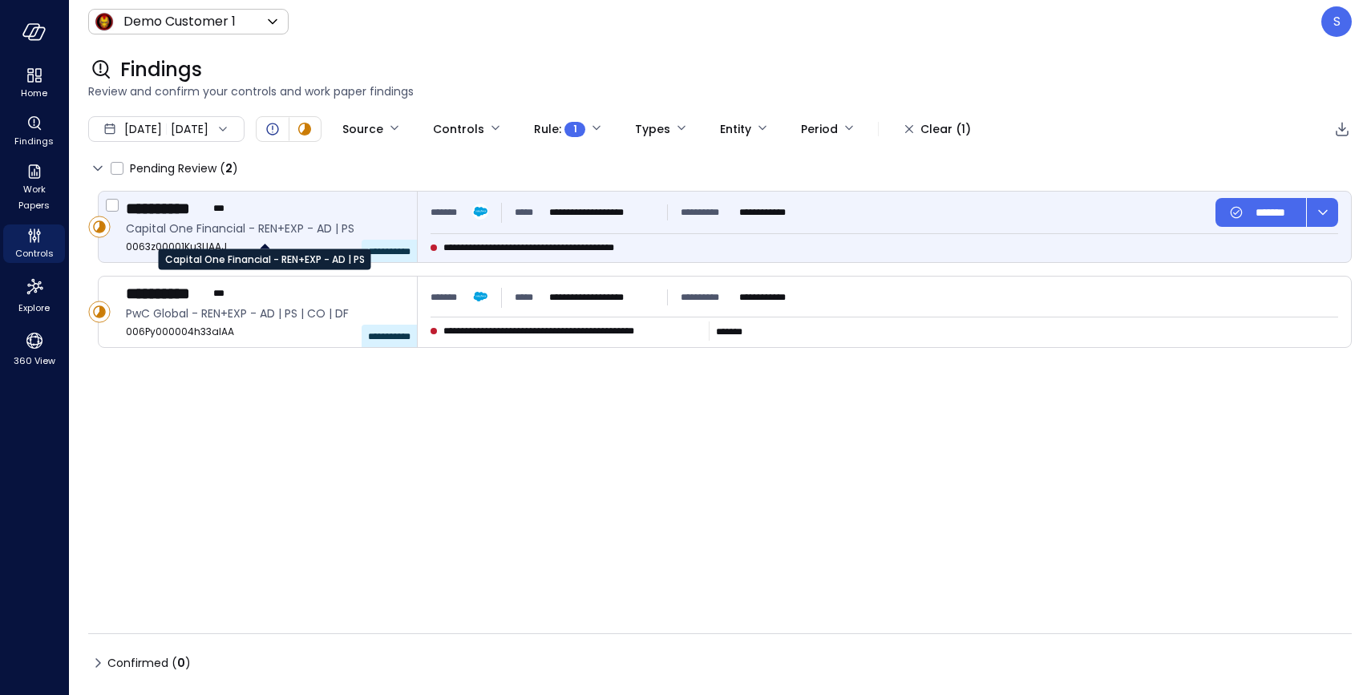
click at [244, 232] on span "Capital One Financial - REN+EXP - AD | PS" at bounding box center [265, 229] width 278 height 18
